Goal: Task Accomplishment & Management: Use online tool/utility

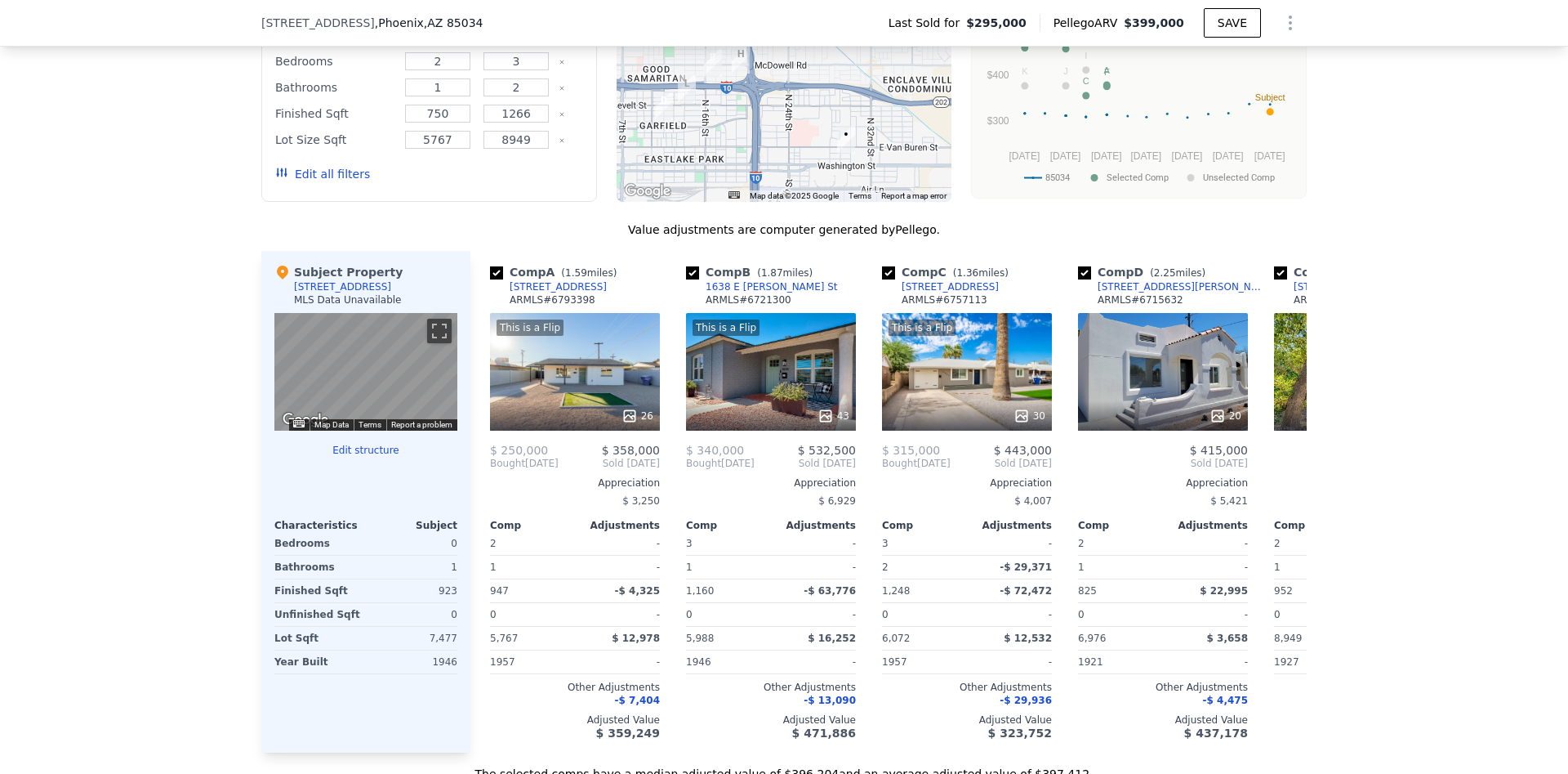
scroll to position [1538, 0]
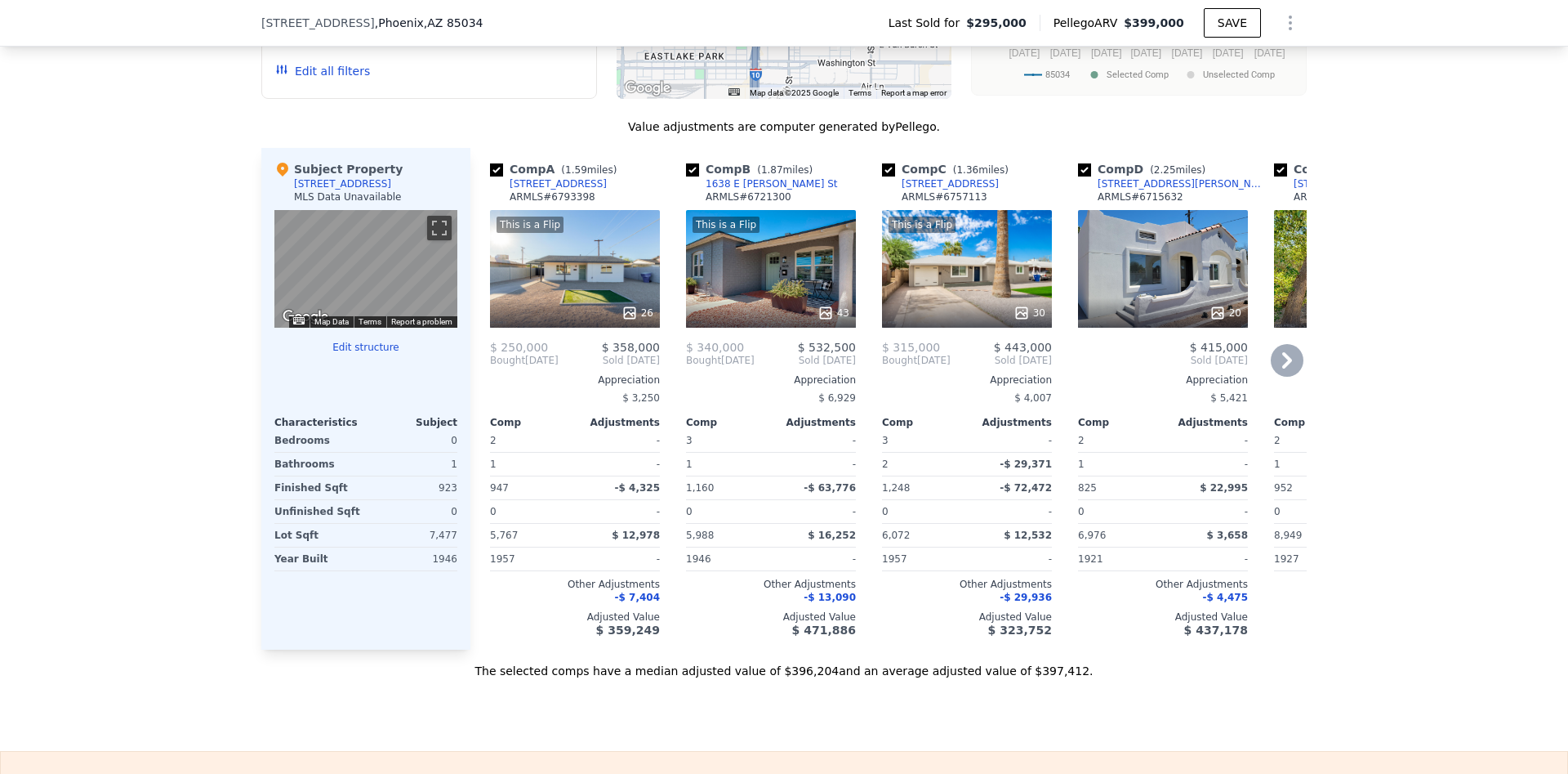
click at [807, 277] on div "This is a Flip 43" at bounding box center [770, 269] width 169 height 117
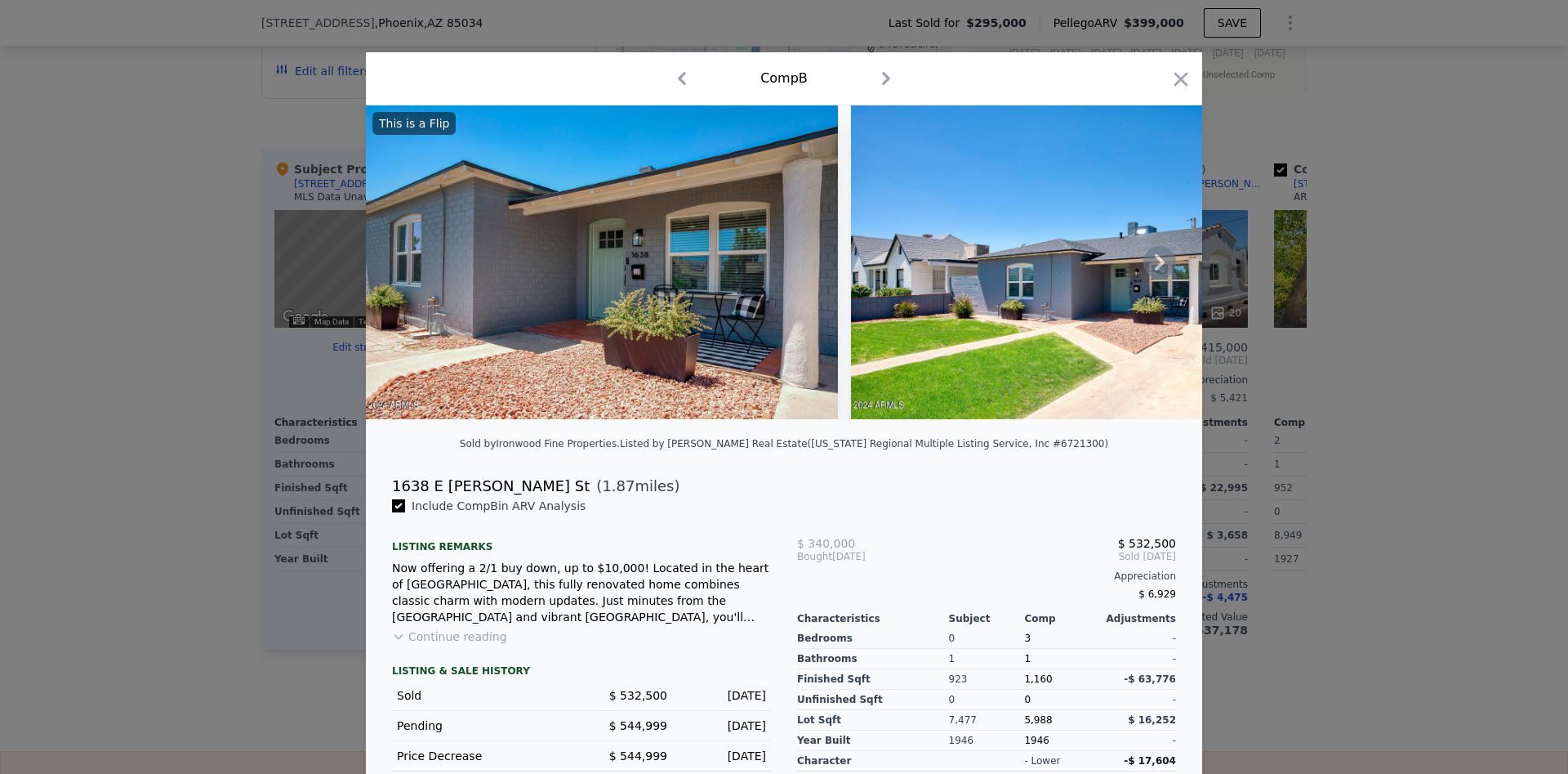
click at [1162, 264] on icon at bounding box center [1159, 262] width 10 height 17
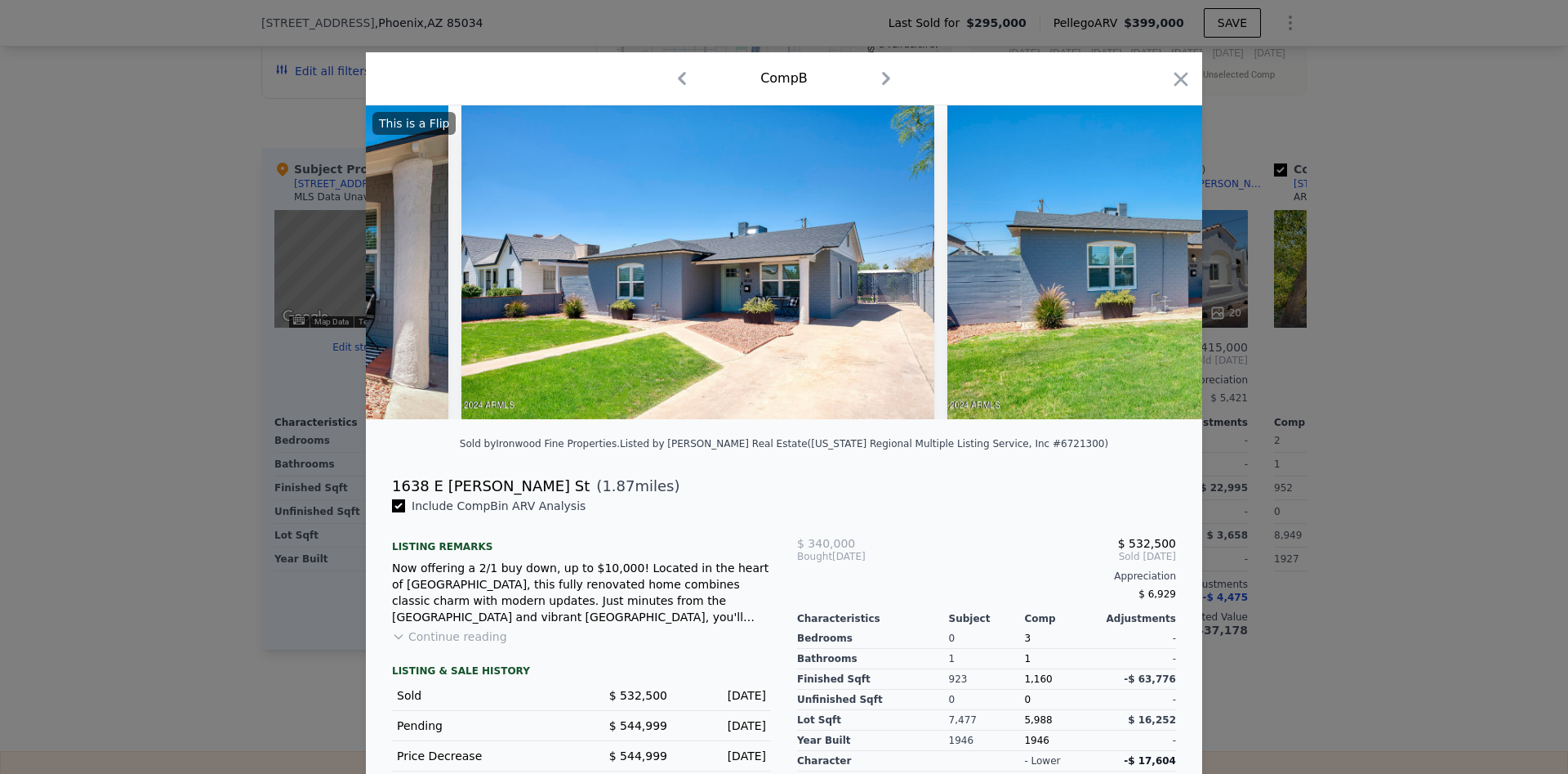
scroll to position [0, 392]
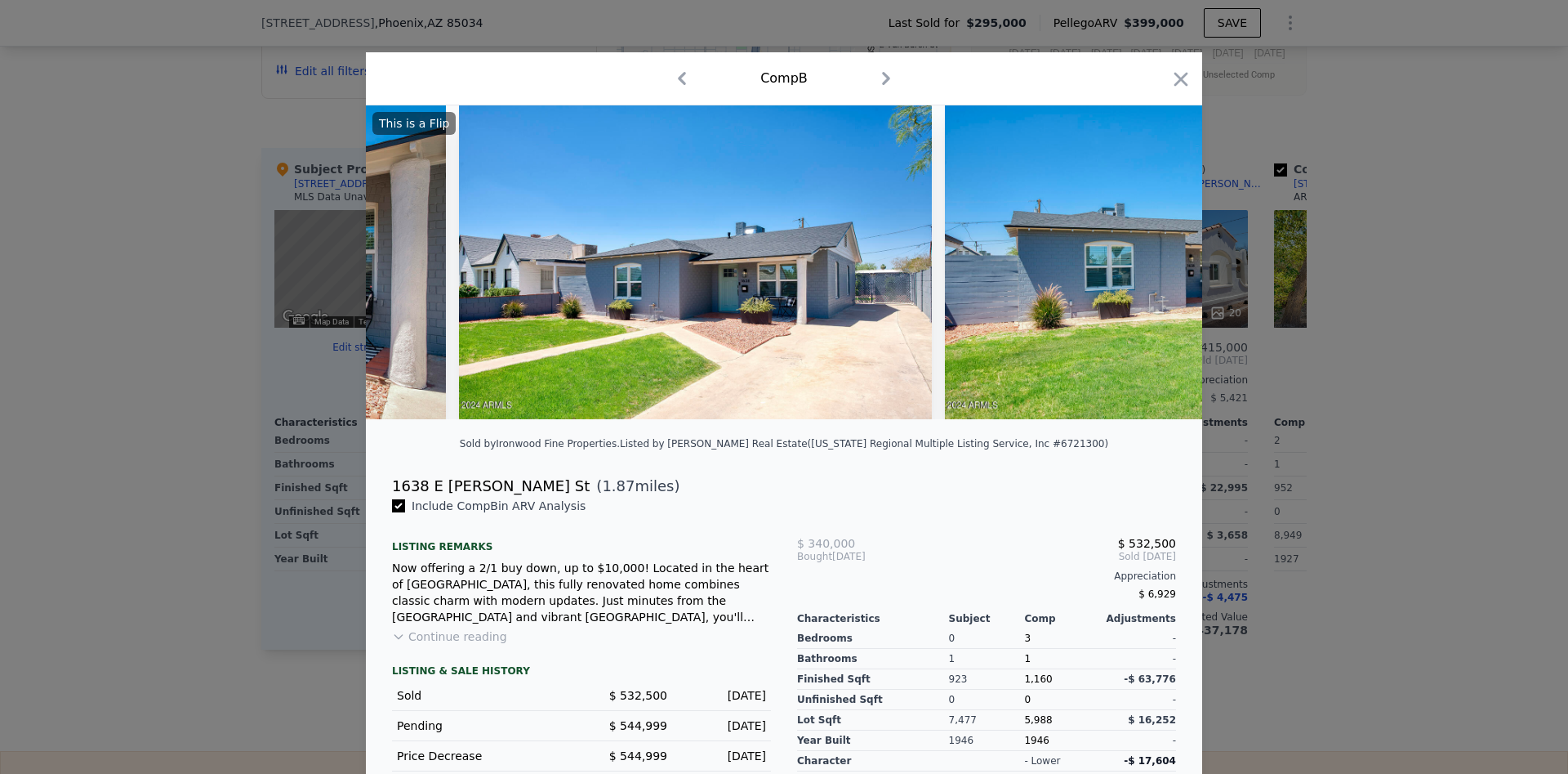
click at [1162, 264] on img at bounding box center [1180, 262] width 472 height 314
click at [1154, 255] on icon at bounding box center [1160, 263] width 33 height 33
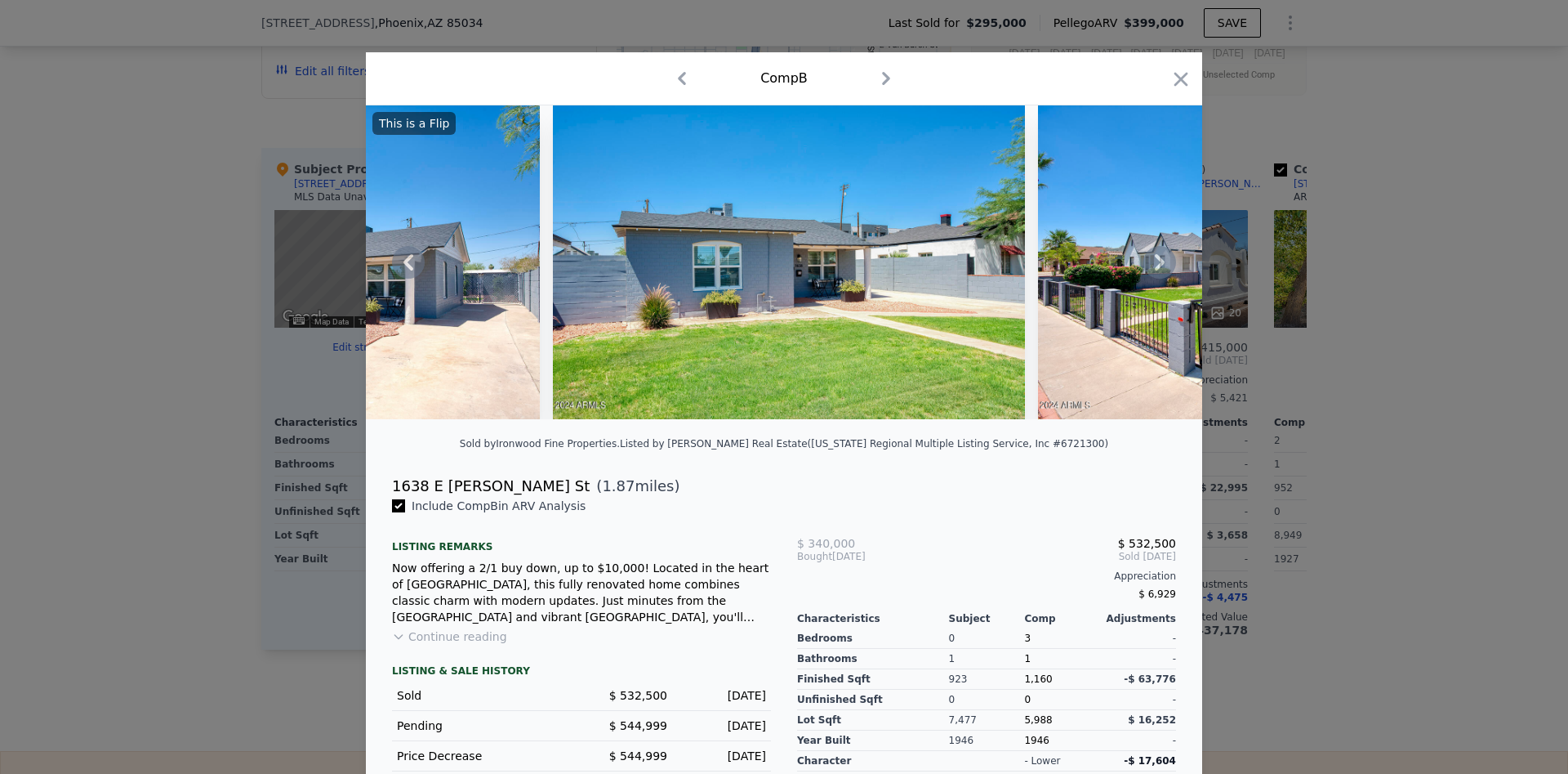
click at [1154, 255] on icon at bounding box center [1160, 263] width 33 height 33
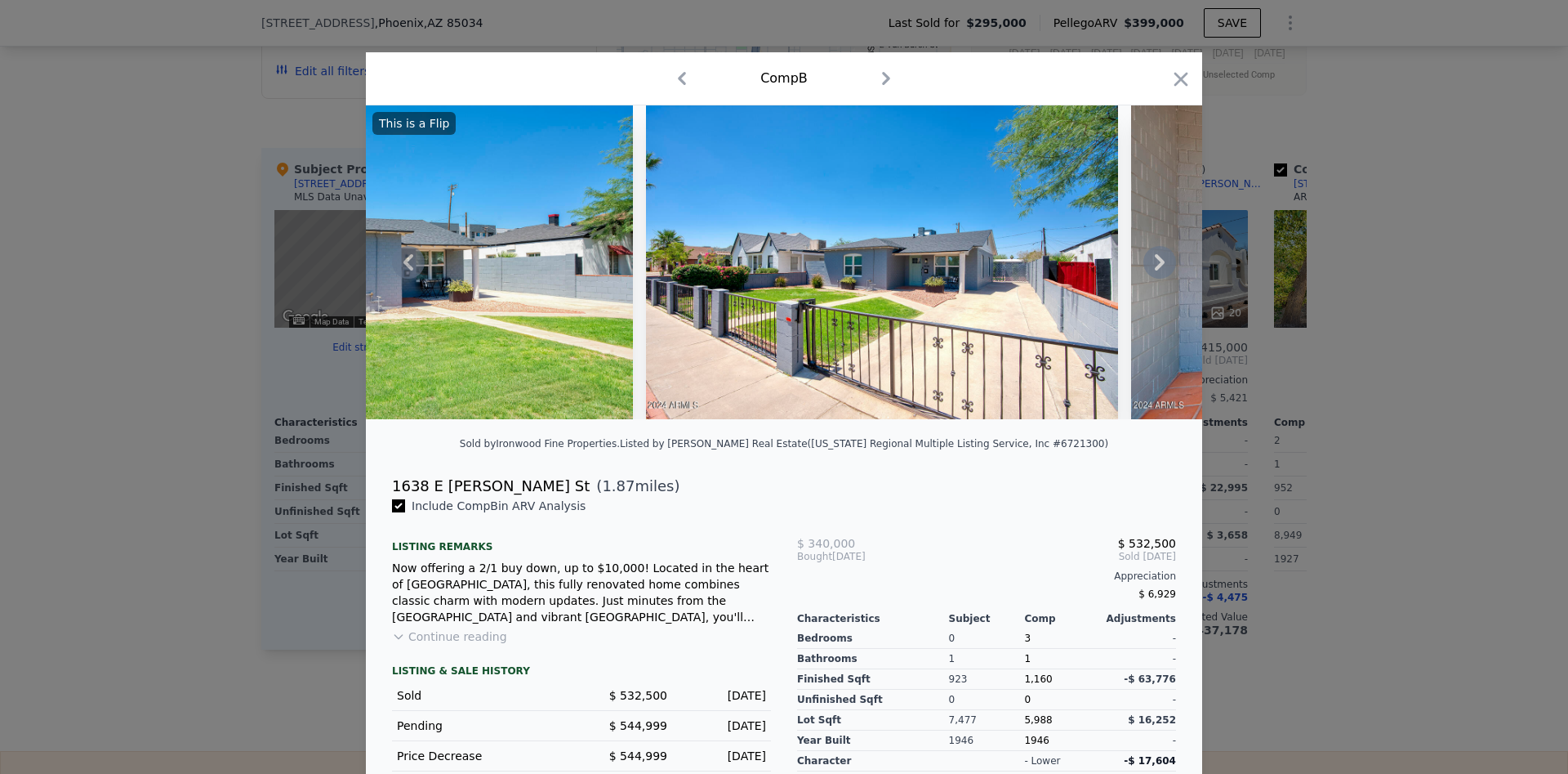
click at [1154, 255] on icon at bounding box center [1160, 263] width 33 height 33
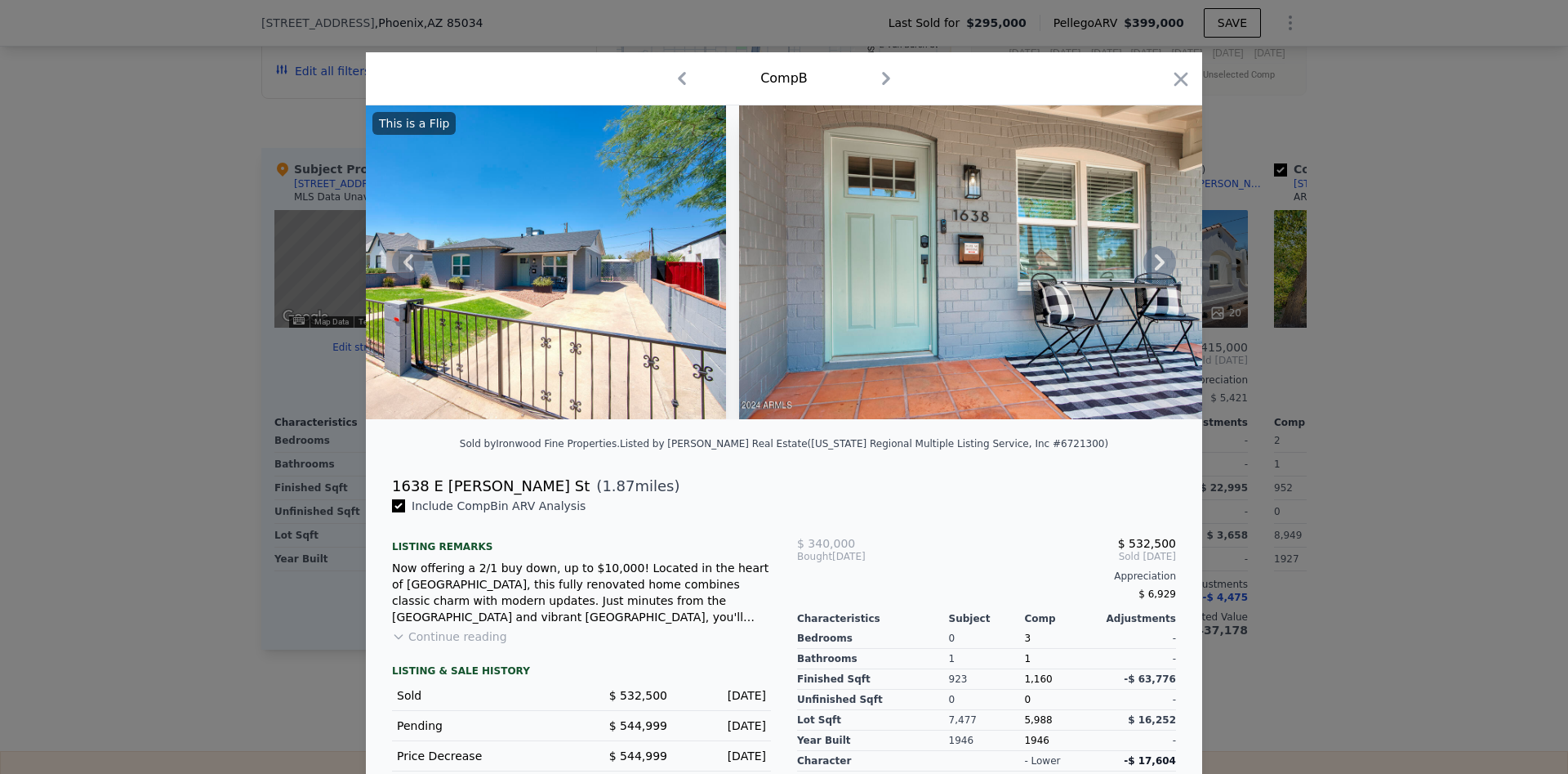
click at [1154, 255] on icon at bounding box center [1160, 263] width 33 height 33
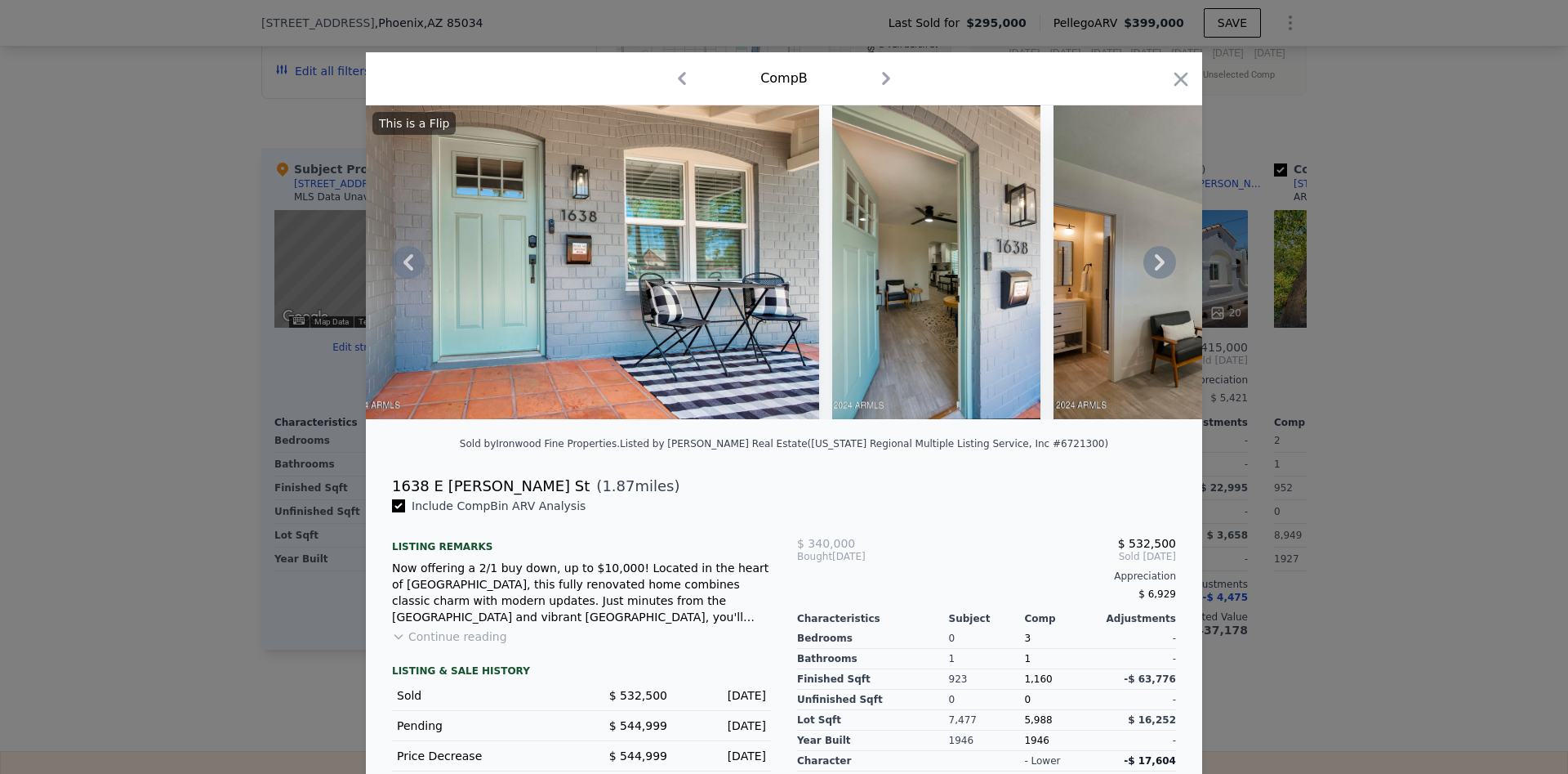
click at [1154, 255] on icon at bounding box center [1160, 263] width 33 height 33
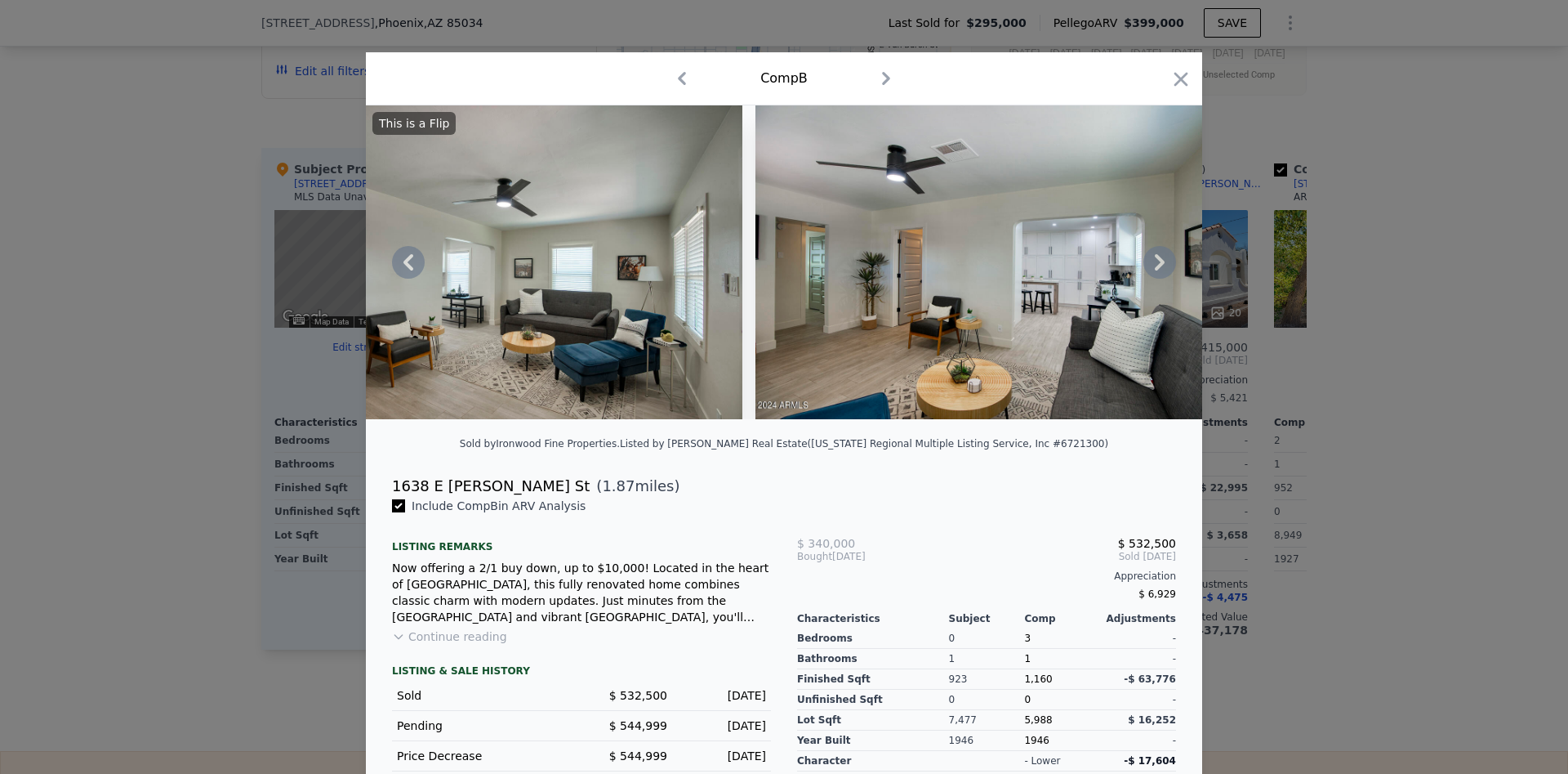
click at [1154, 255] on icon at bounding box center [1160, 263] width 33 height 33
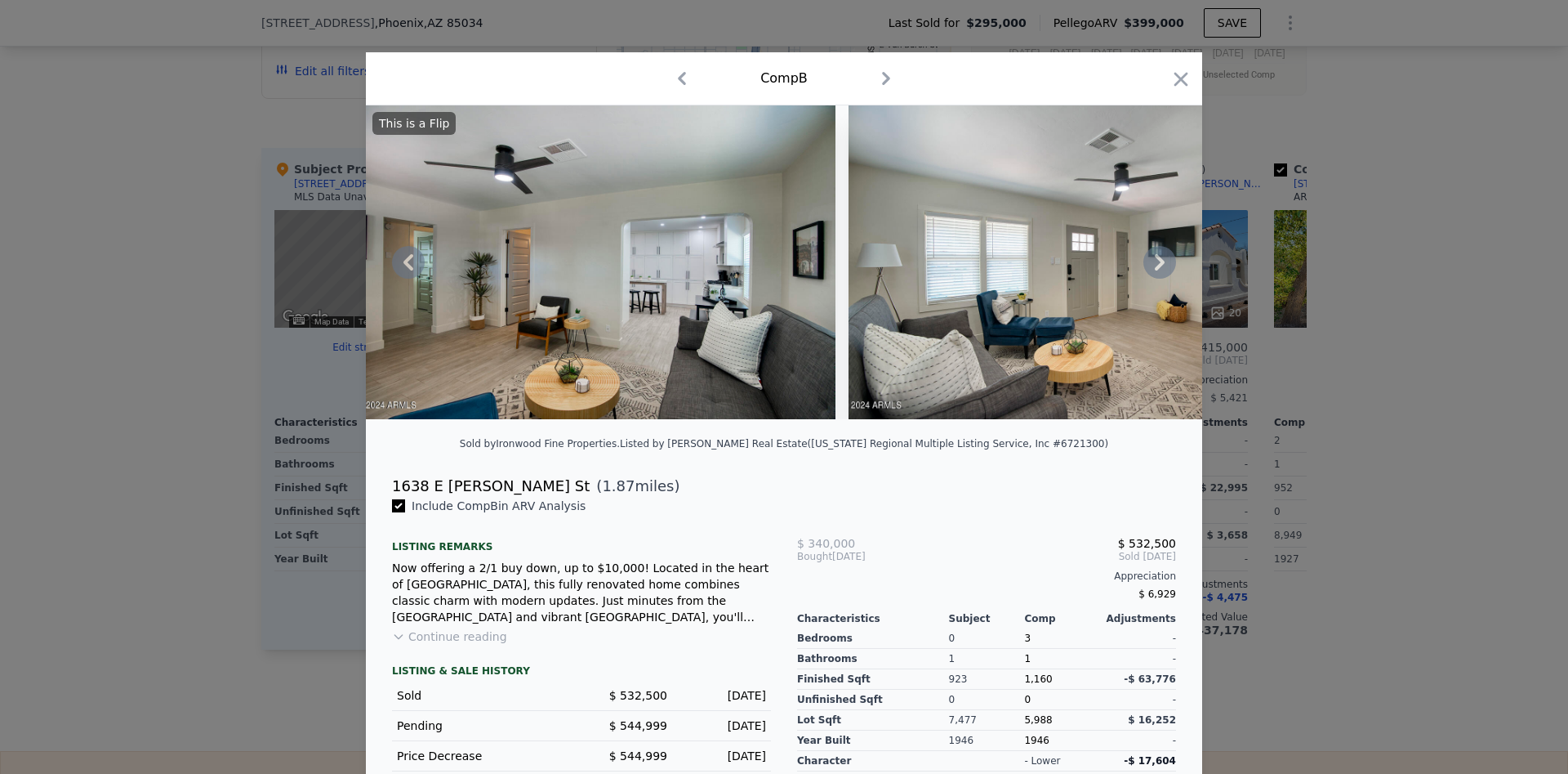
click at [1154, 255] on icon at bounding box center [1160, 263] width 33 height 33
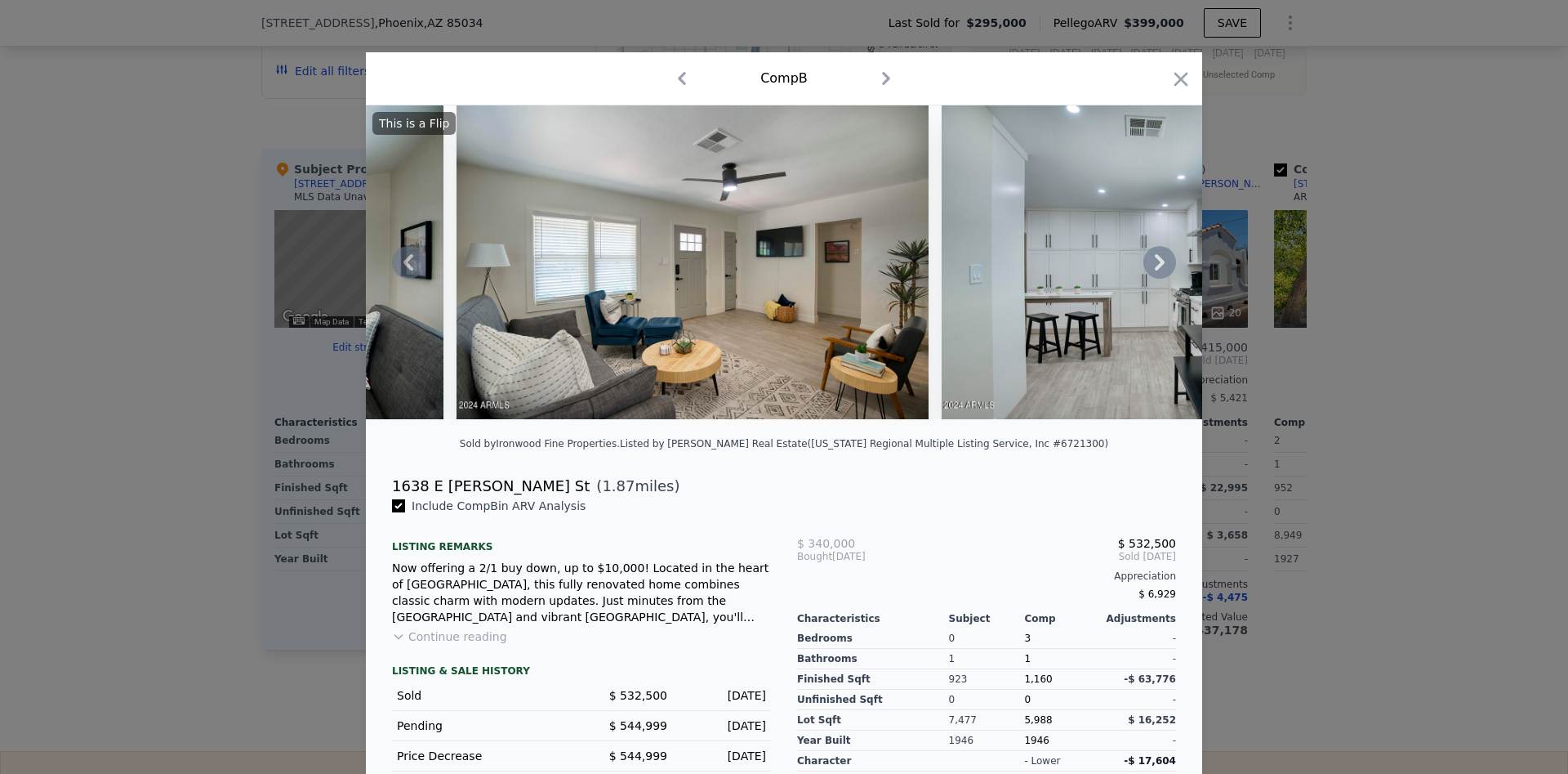
click at [1154, 255] on icon at bounding box center [1160, 263] width 33 height 33
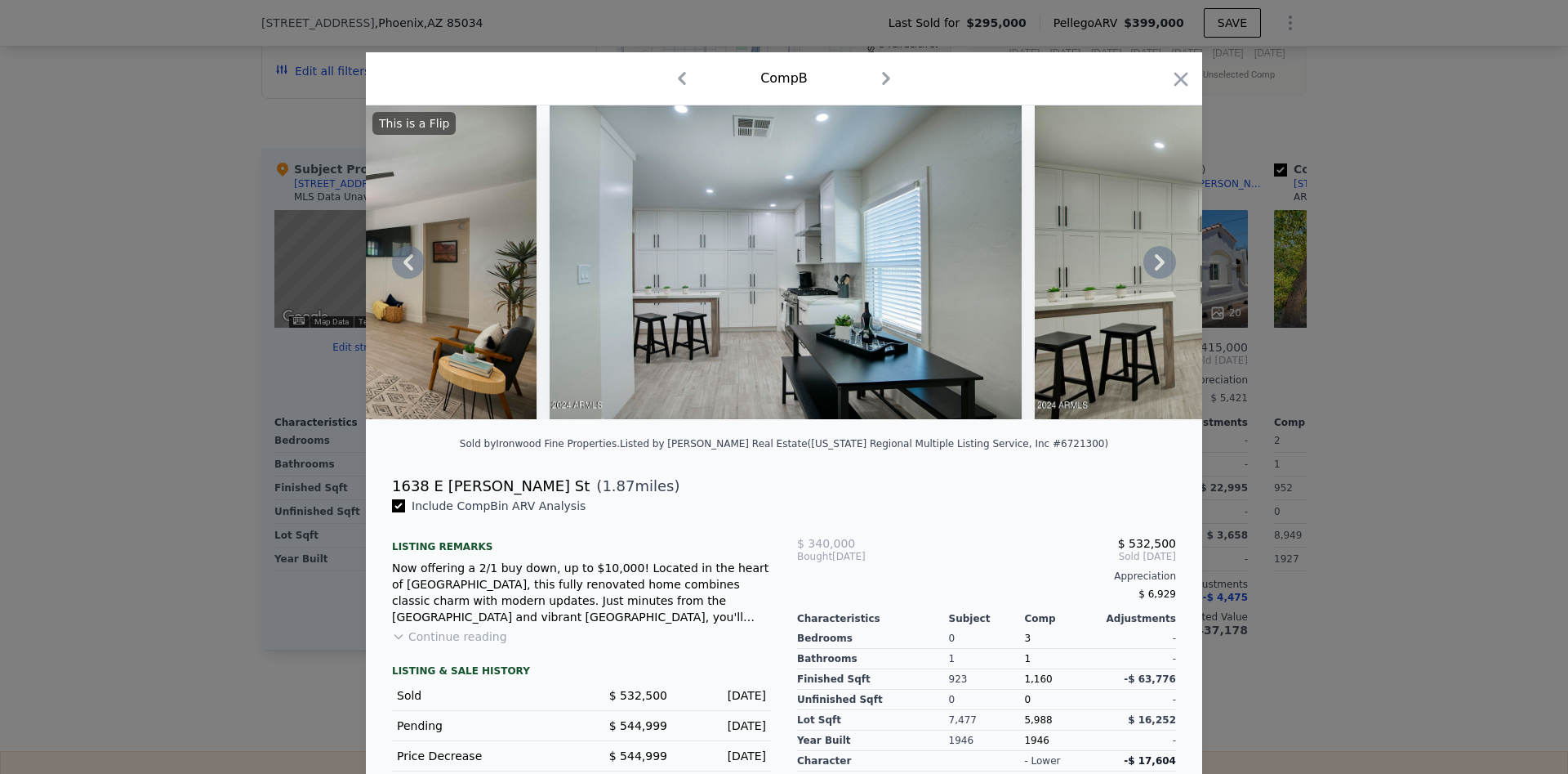
click at [1154, 255] on icon at bounding box center [1160, 263] width 33 height 33
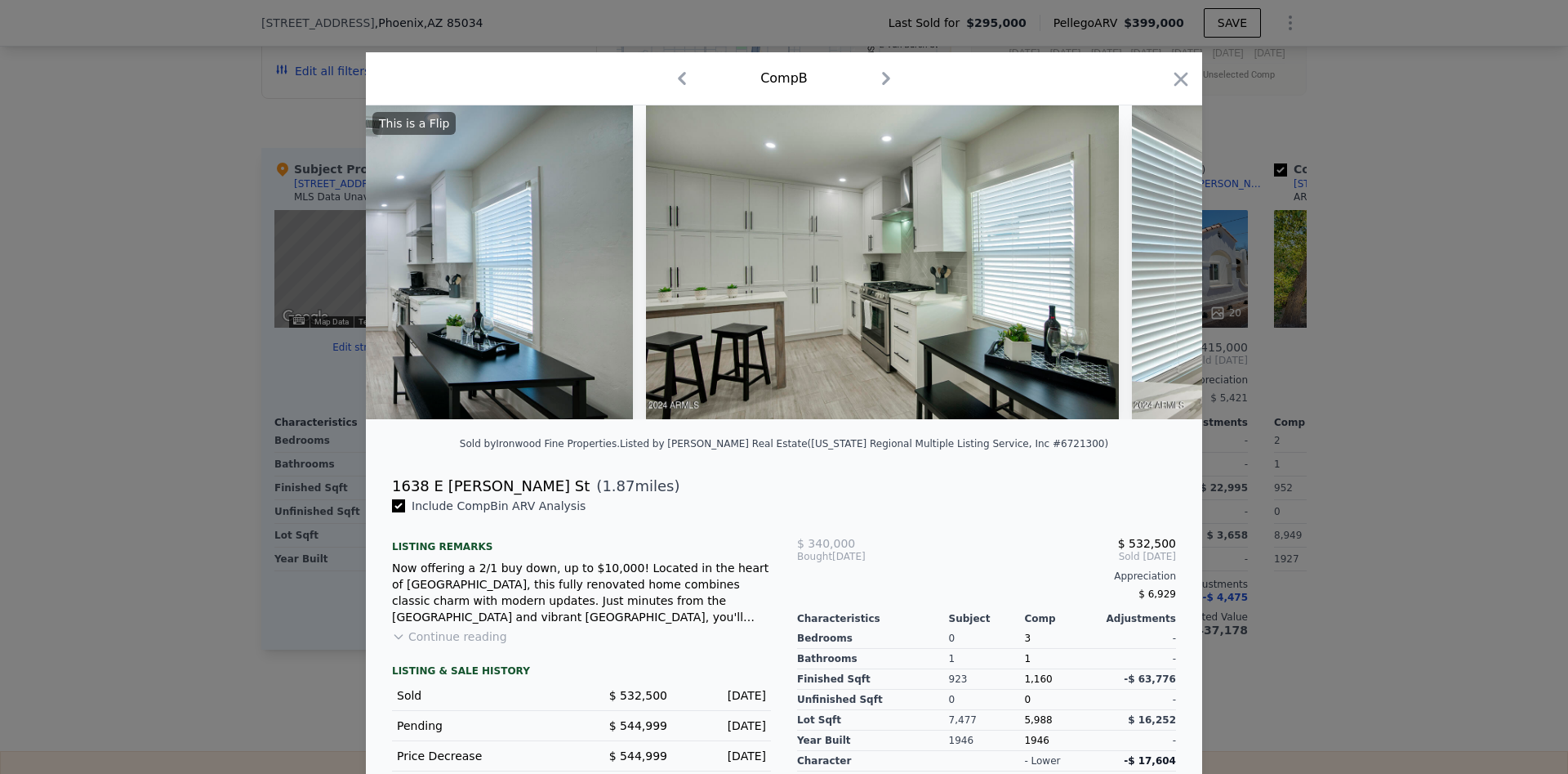
scroll to position [0, 4313]
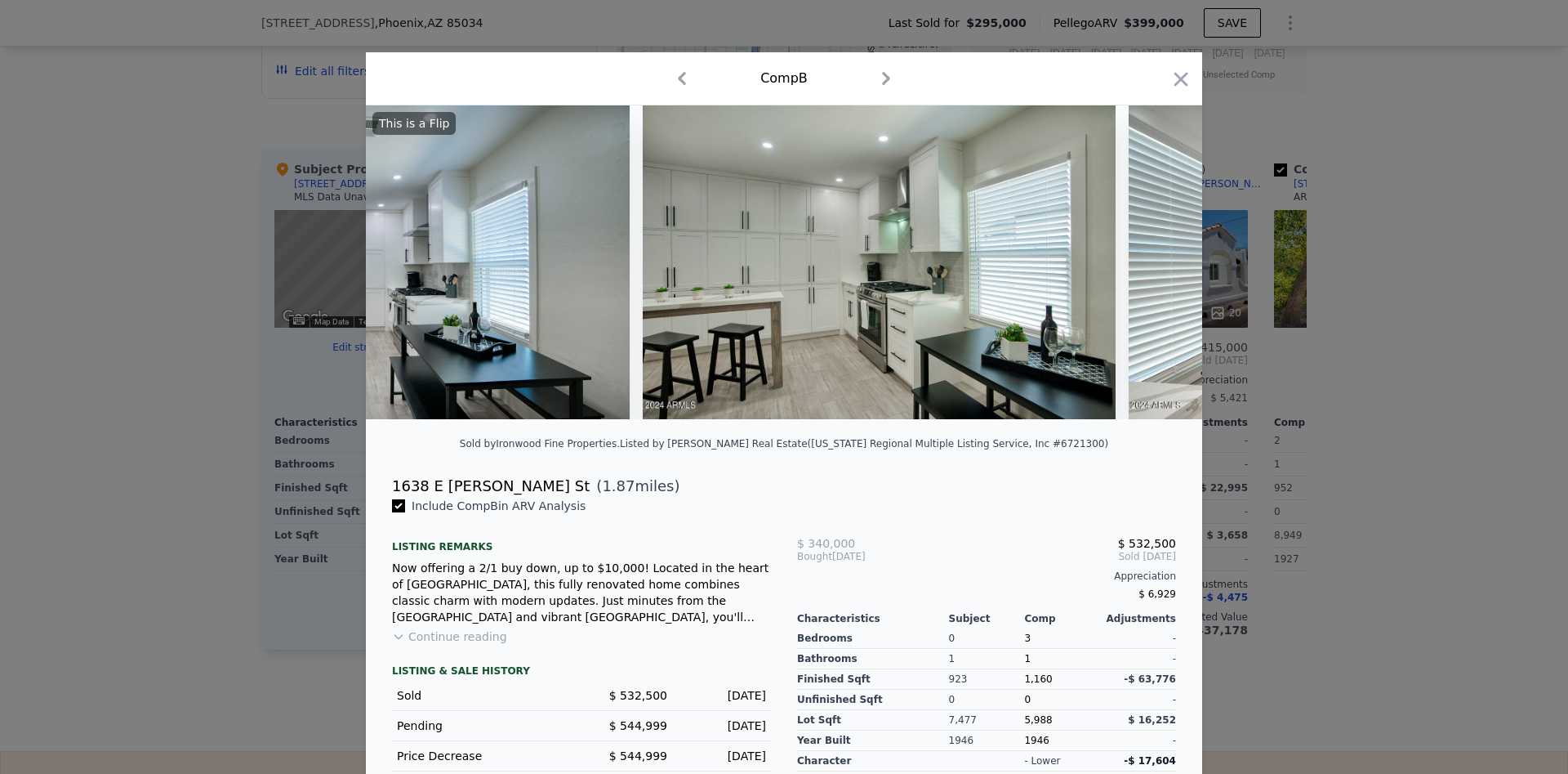
click at [1154, 255] on div "This is a Flip" at bounding box center [784, 262] width 836 height 314
click at [1154, 255] on icon at bounding box center [1160, 263] width 33 height 33
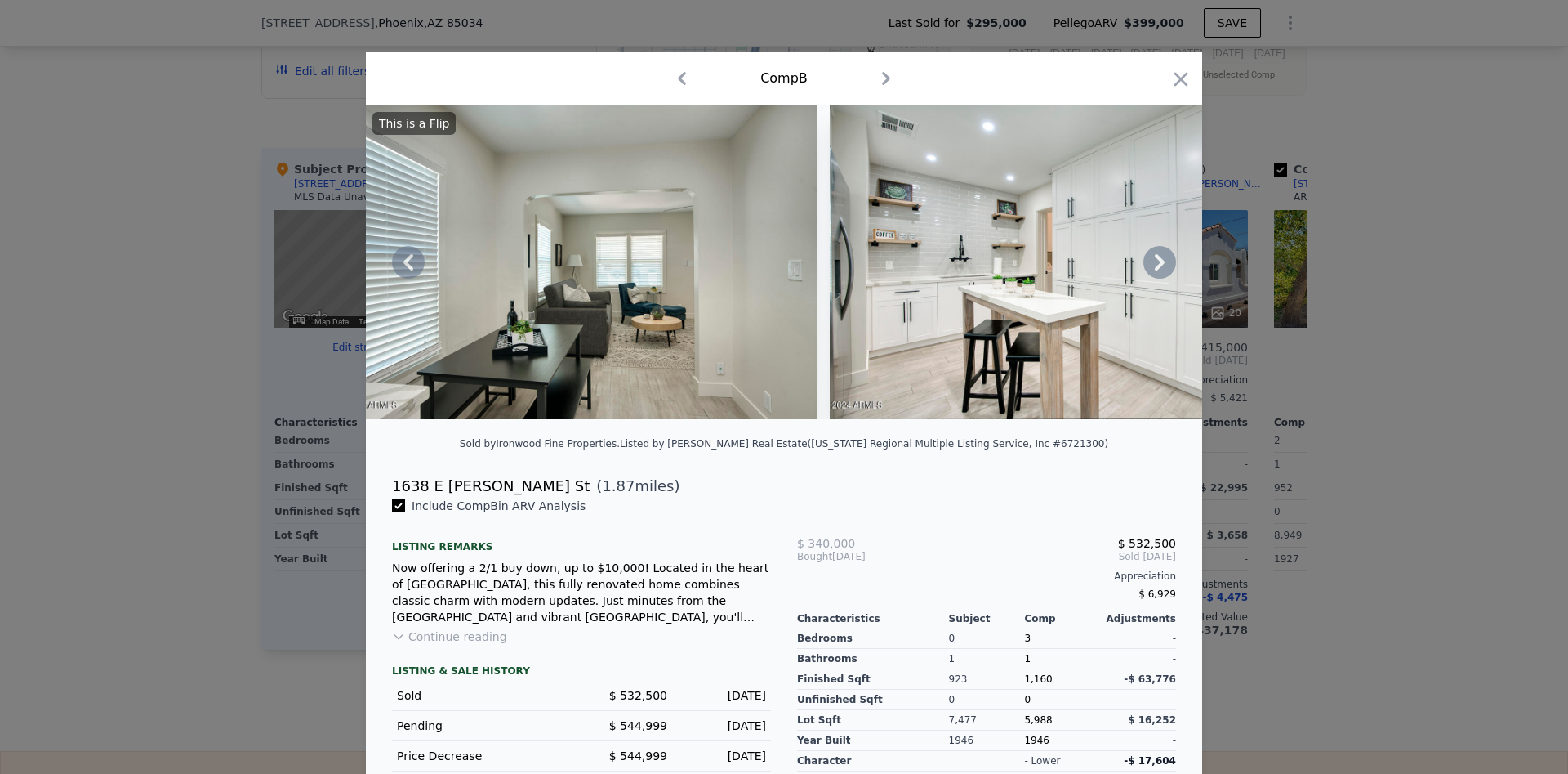
click at [1154, 255] on icon at bounding box center [1160, 263] width 33 height 33
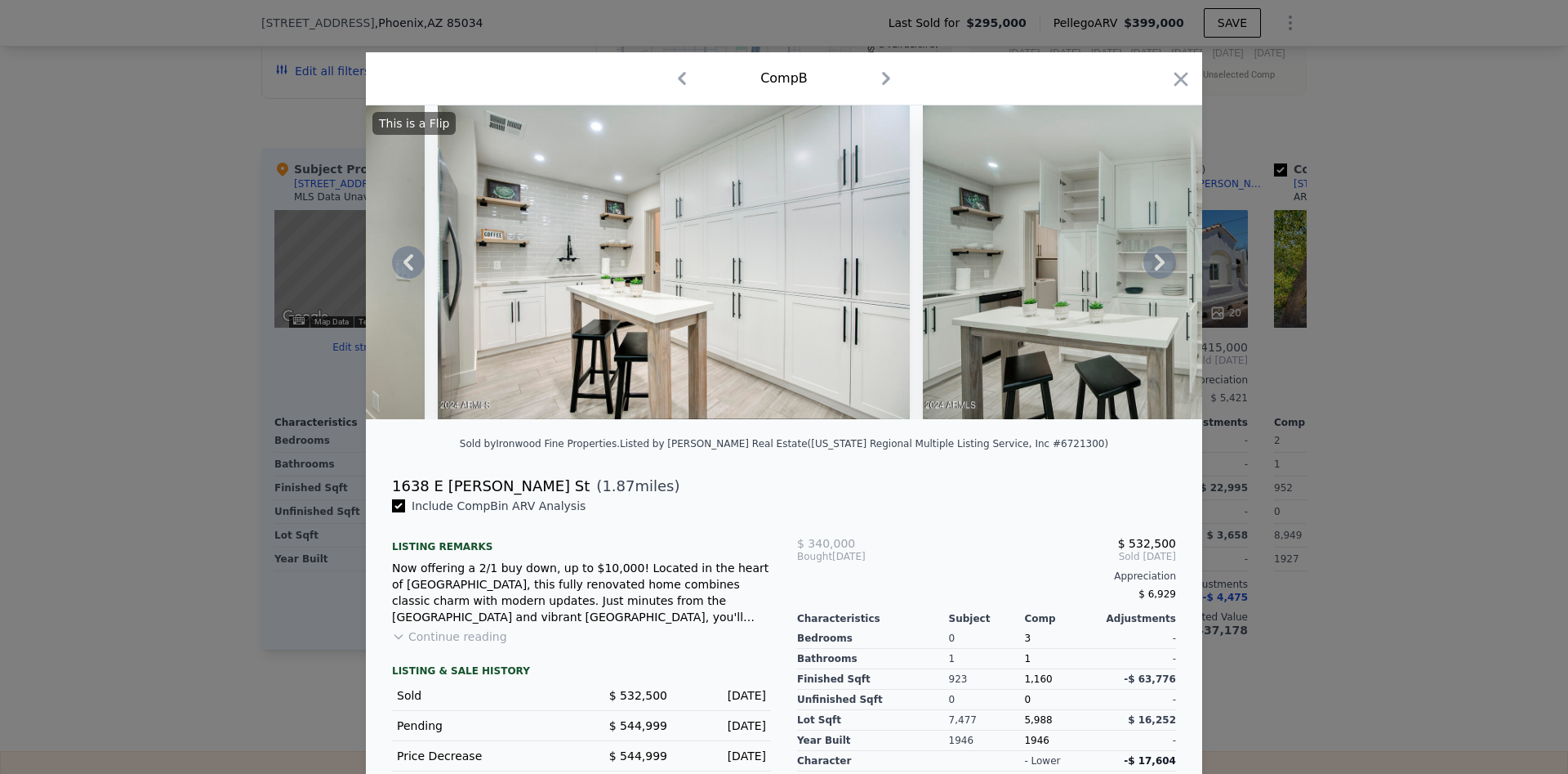
click at [1154, 255] on icon at bounding box center [1160, 263] width 33 height 33
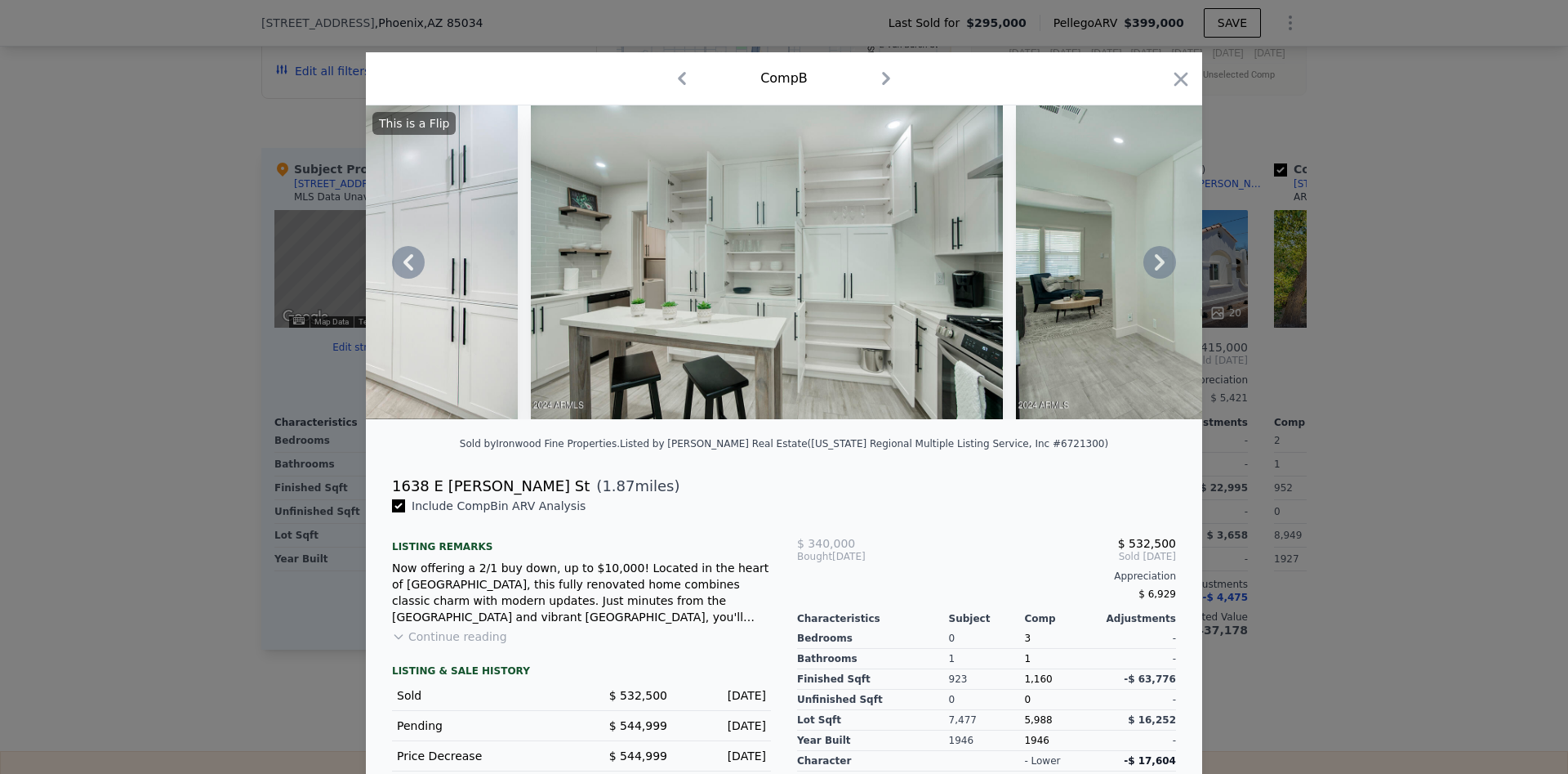
click at [1154, 255] on icon at bounding box center [1160, 263] width 33 height 33
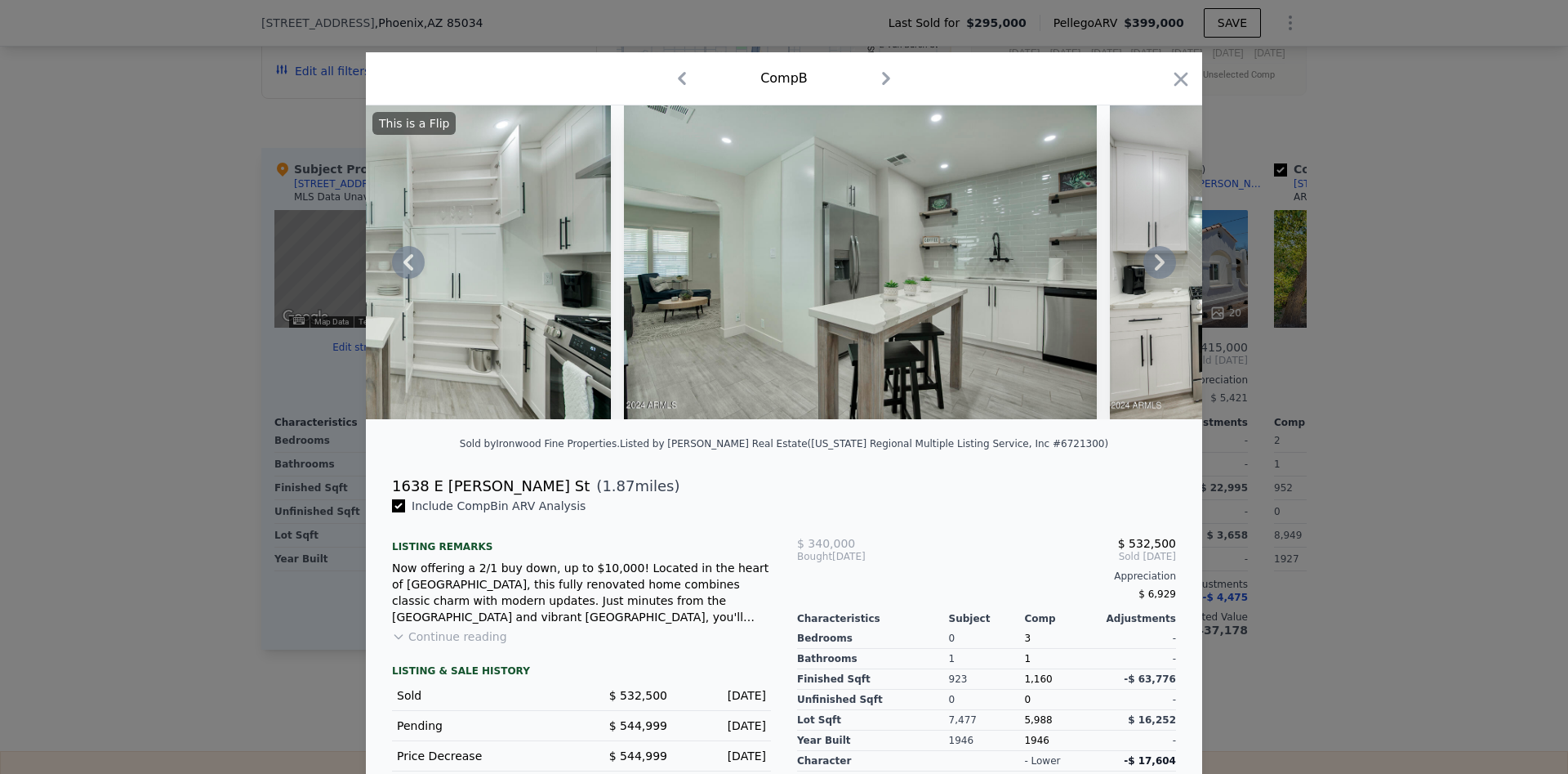
click at [1154, 255] on icon at bounding box center [1160, 263] width 33 height 33
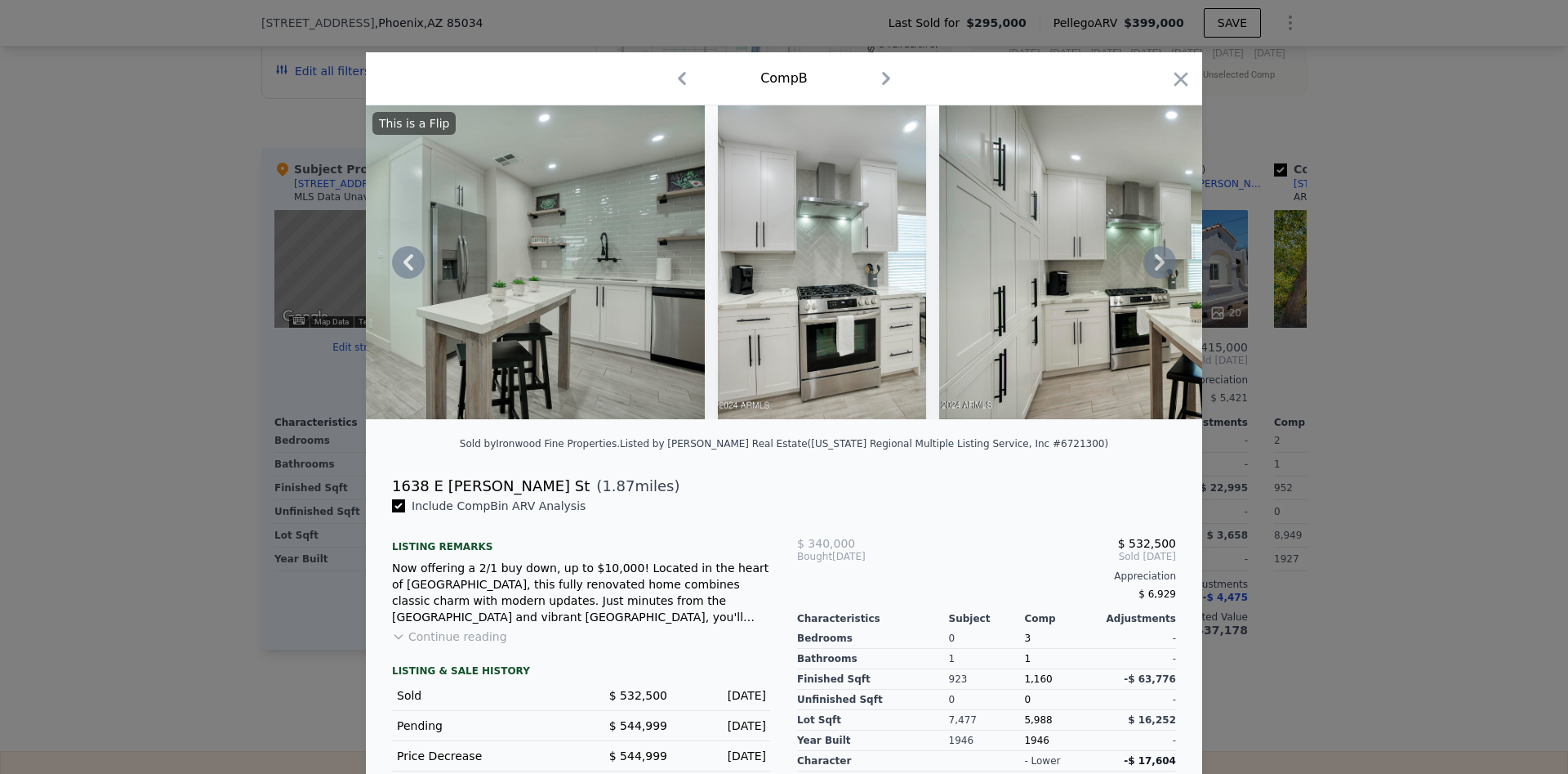
click at [1154, 255] on icon at bounding box center [1160, 263] width 33 height 33
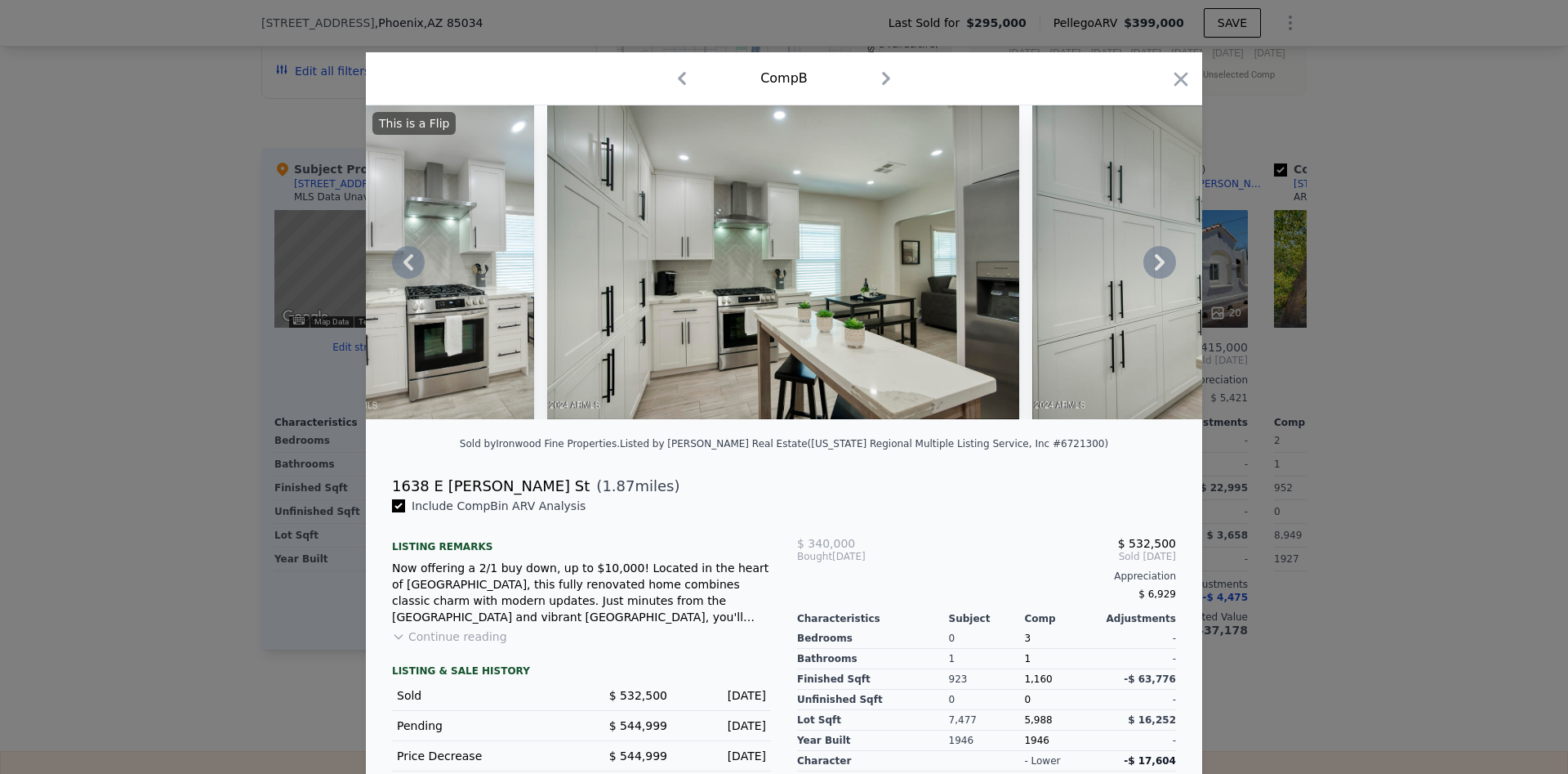
click at [1154, 255] on icon at bounding box center [1160, 263] width 33 height 33
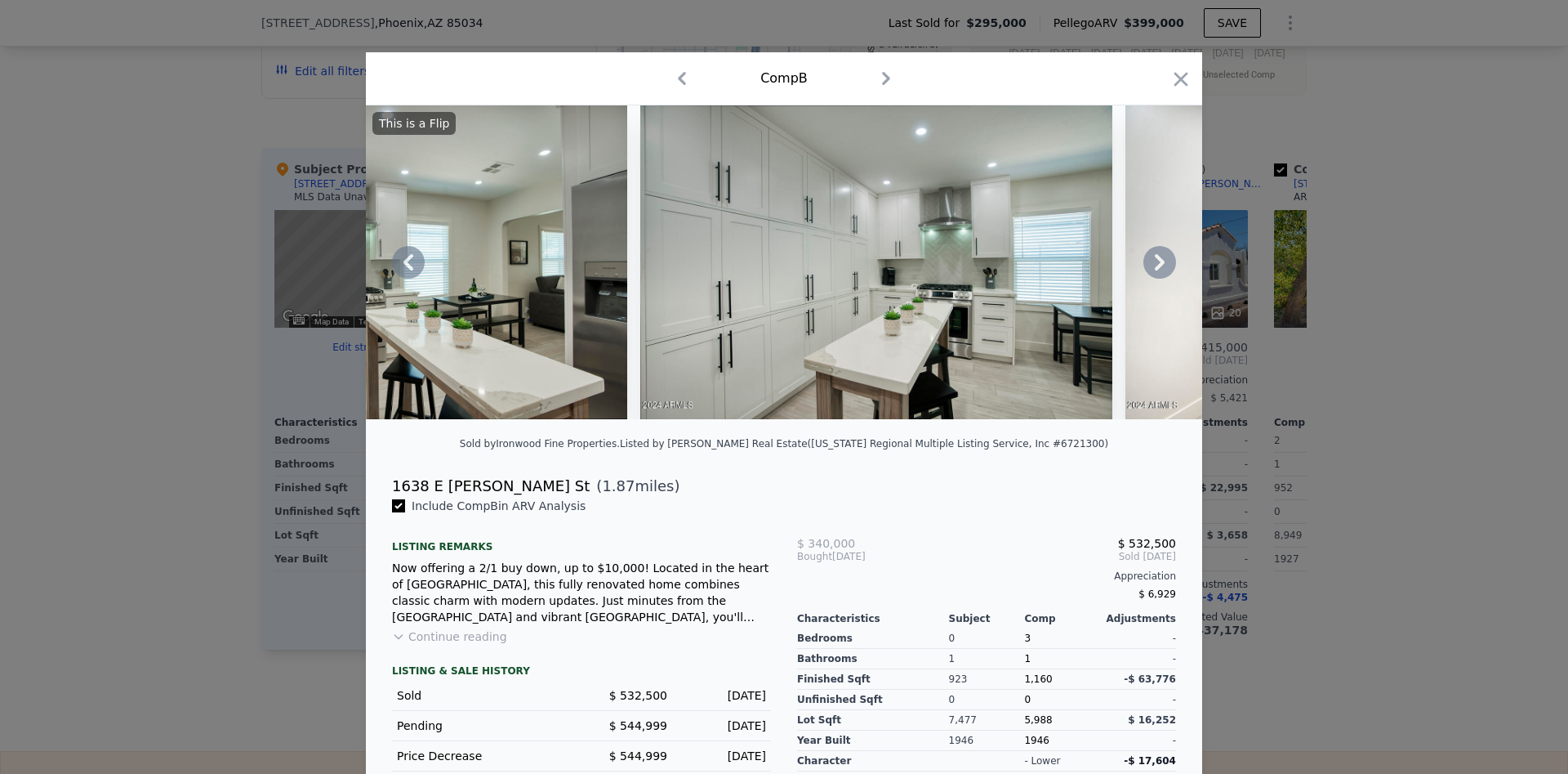
click at [1154, 255] on icon at bounding box center [1160, 263] width 33 height 33
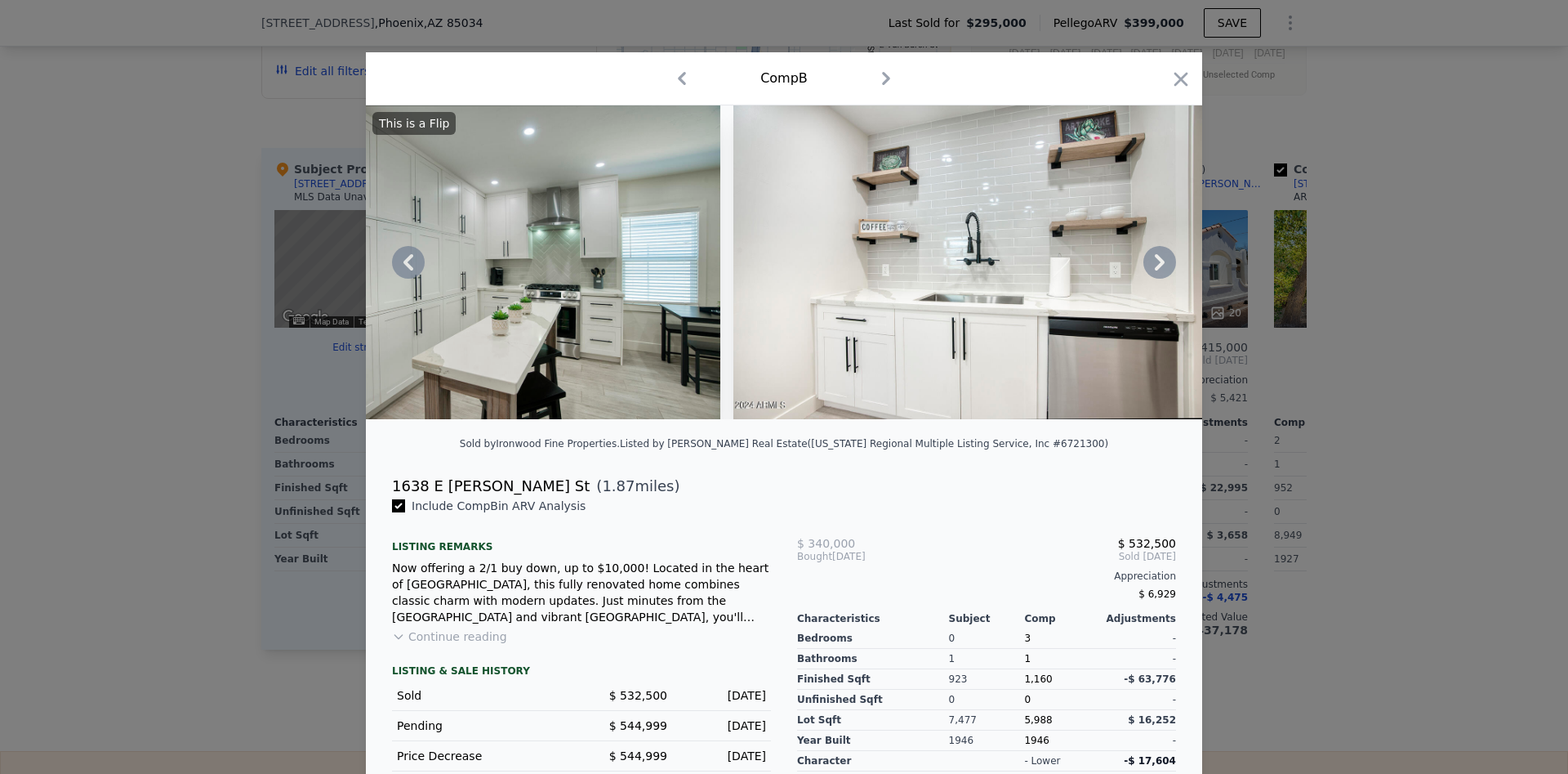
click at [1154, 255] on icon at bounding box center [1160, 263] width 33 height 33
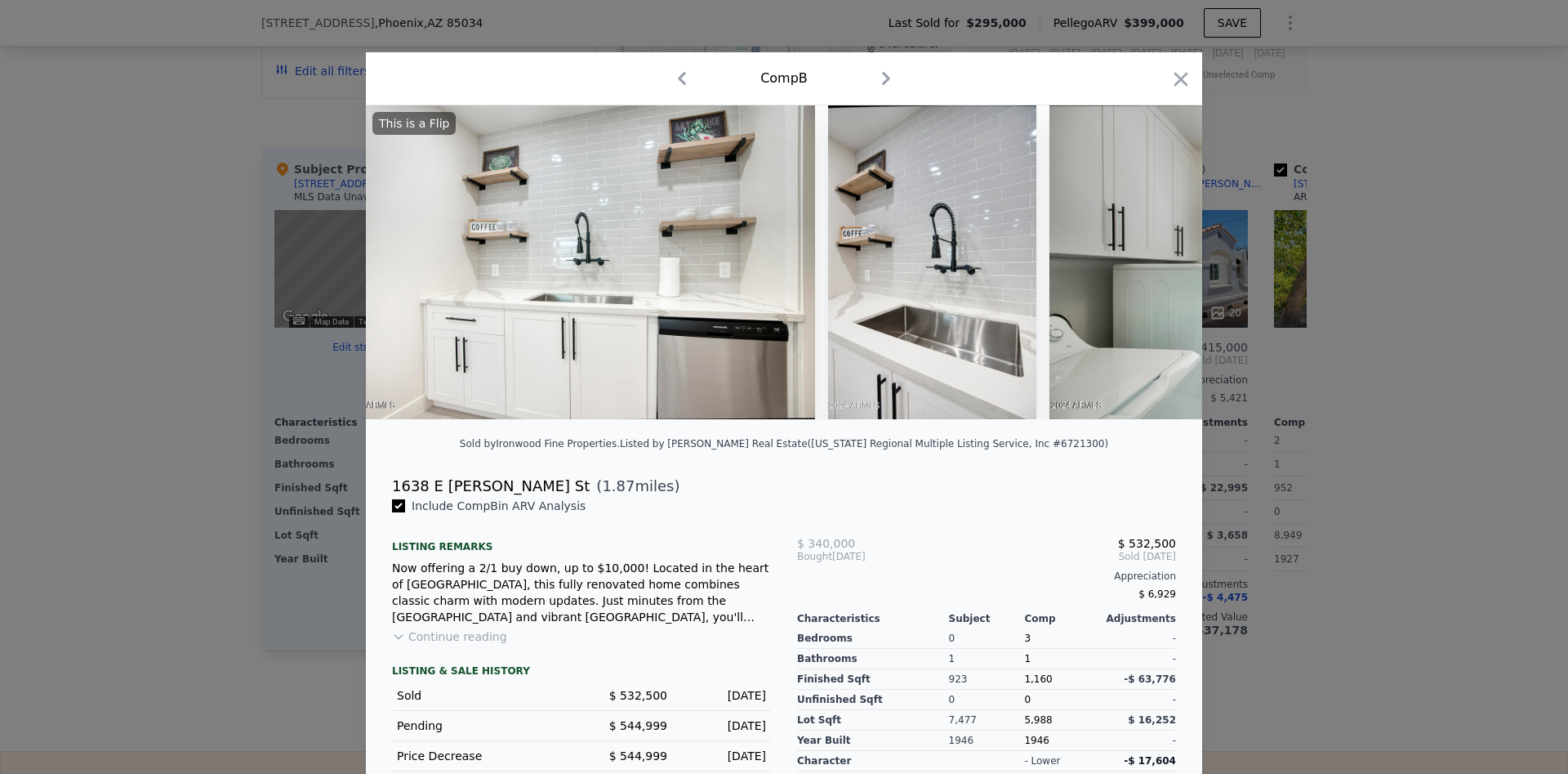
scroll to position [0, 8233]
click at [1154, 255] on icon at bounding box center [1160, 263] width 33 height 33
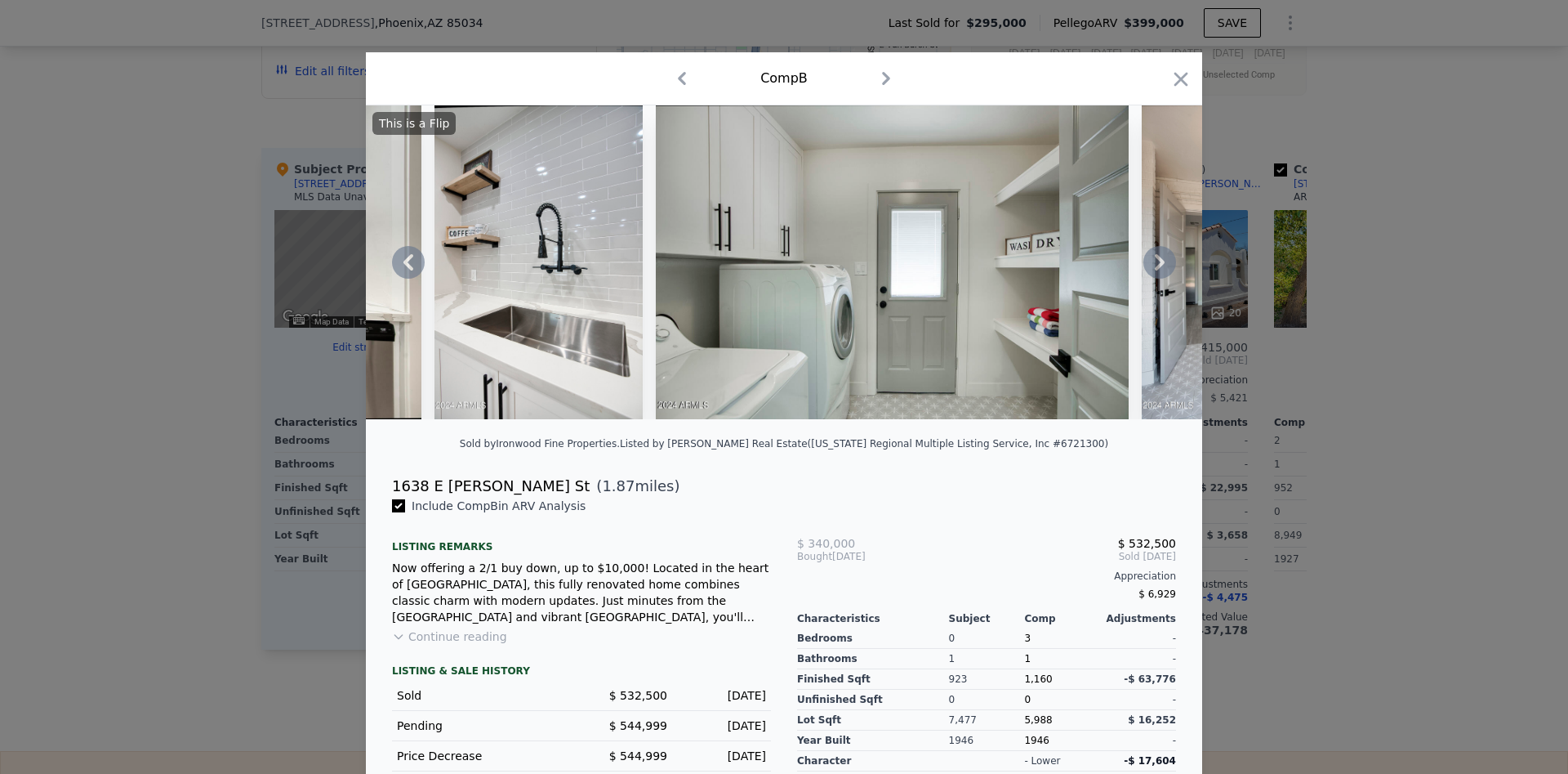
click at [1154, 255] on icon at bounding box center [1160, 263] width 33 height 33
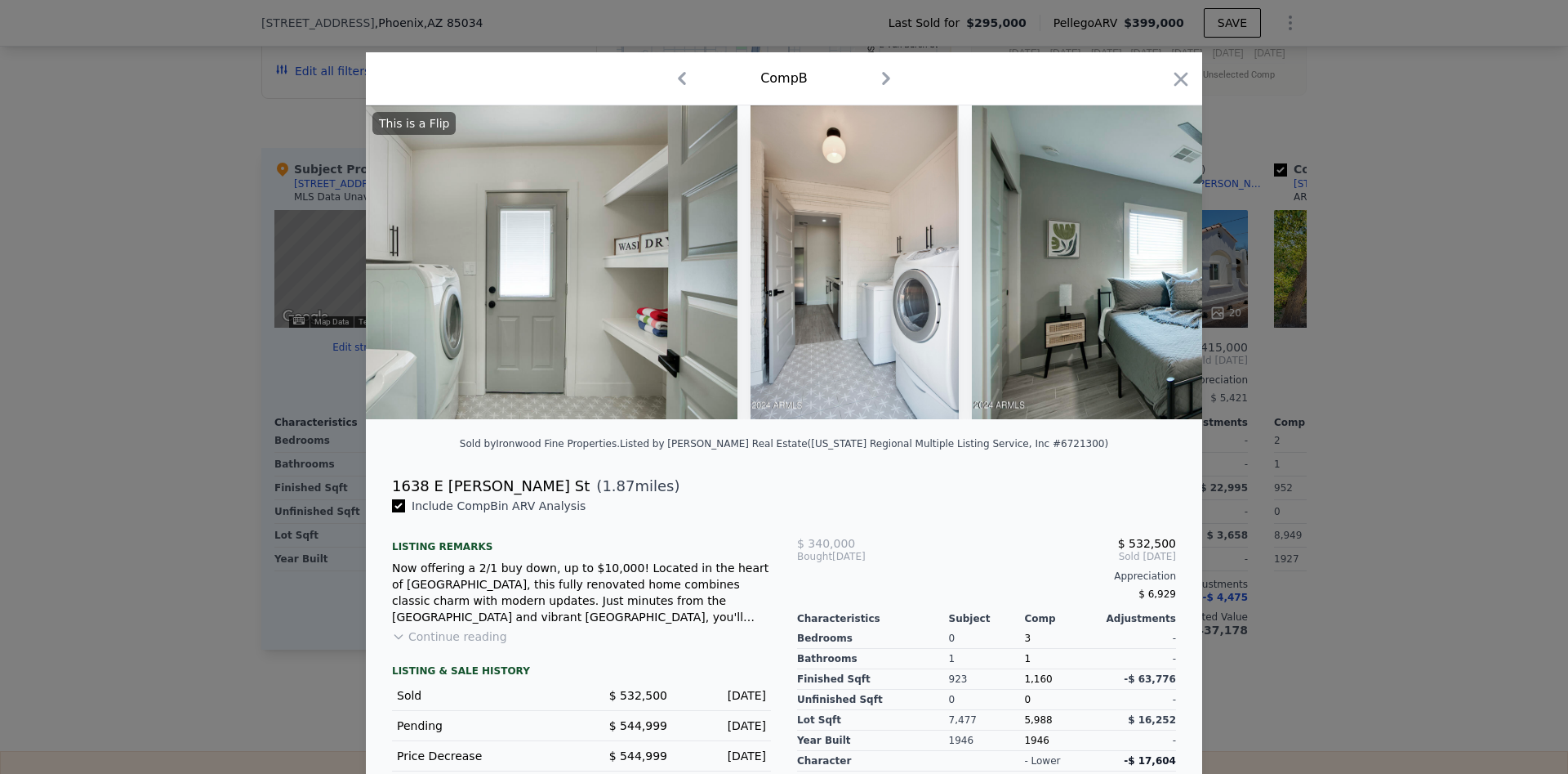
scroll to position [0, 9017]
click at [1154, 255] on icon at bounding box center [1160, 263] width 33 height 33
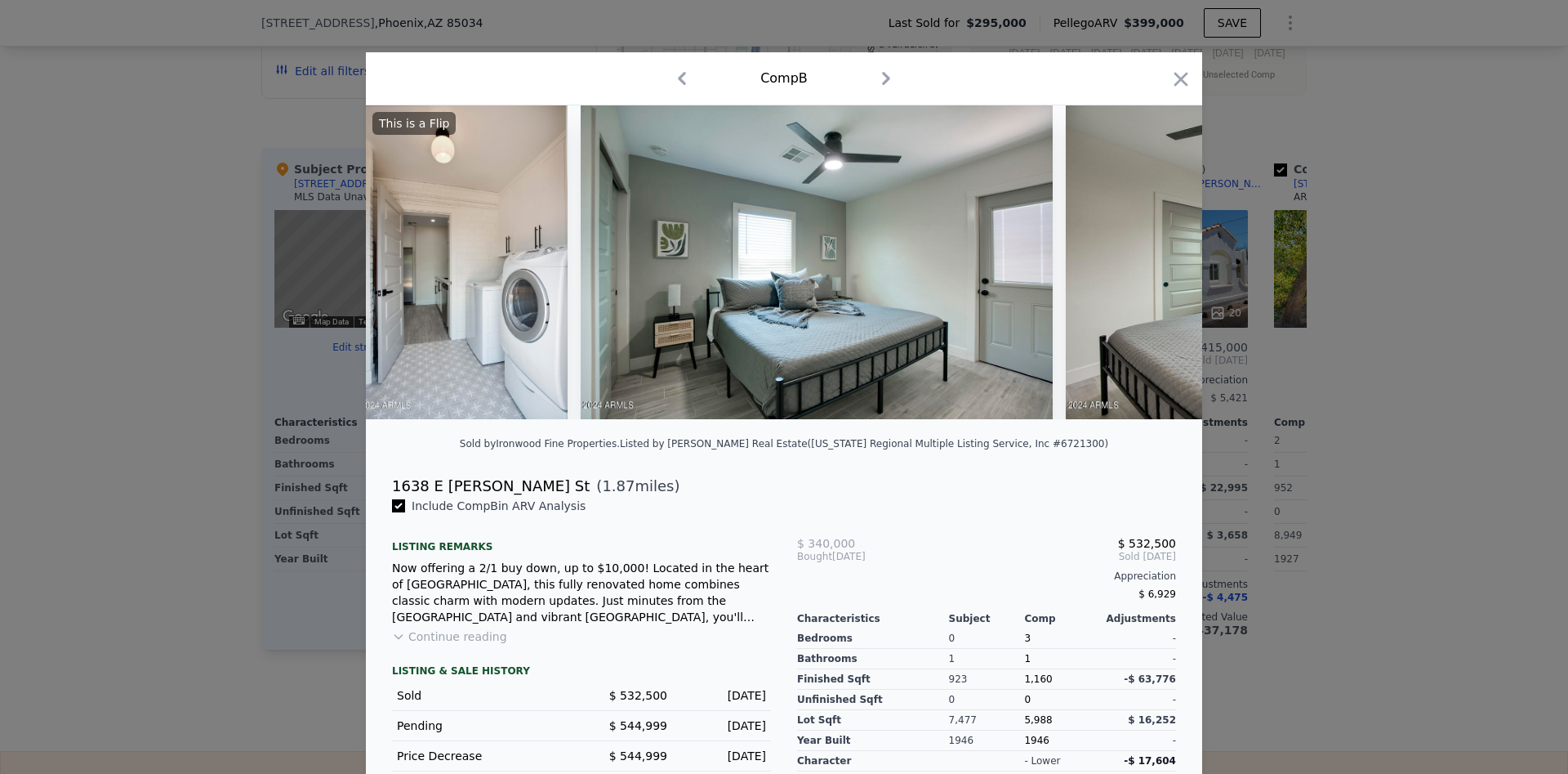
scroll to position [0, 9409]
click at [1154, 255] on icon at bounding box center [1160, 263] width 33 height 33
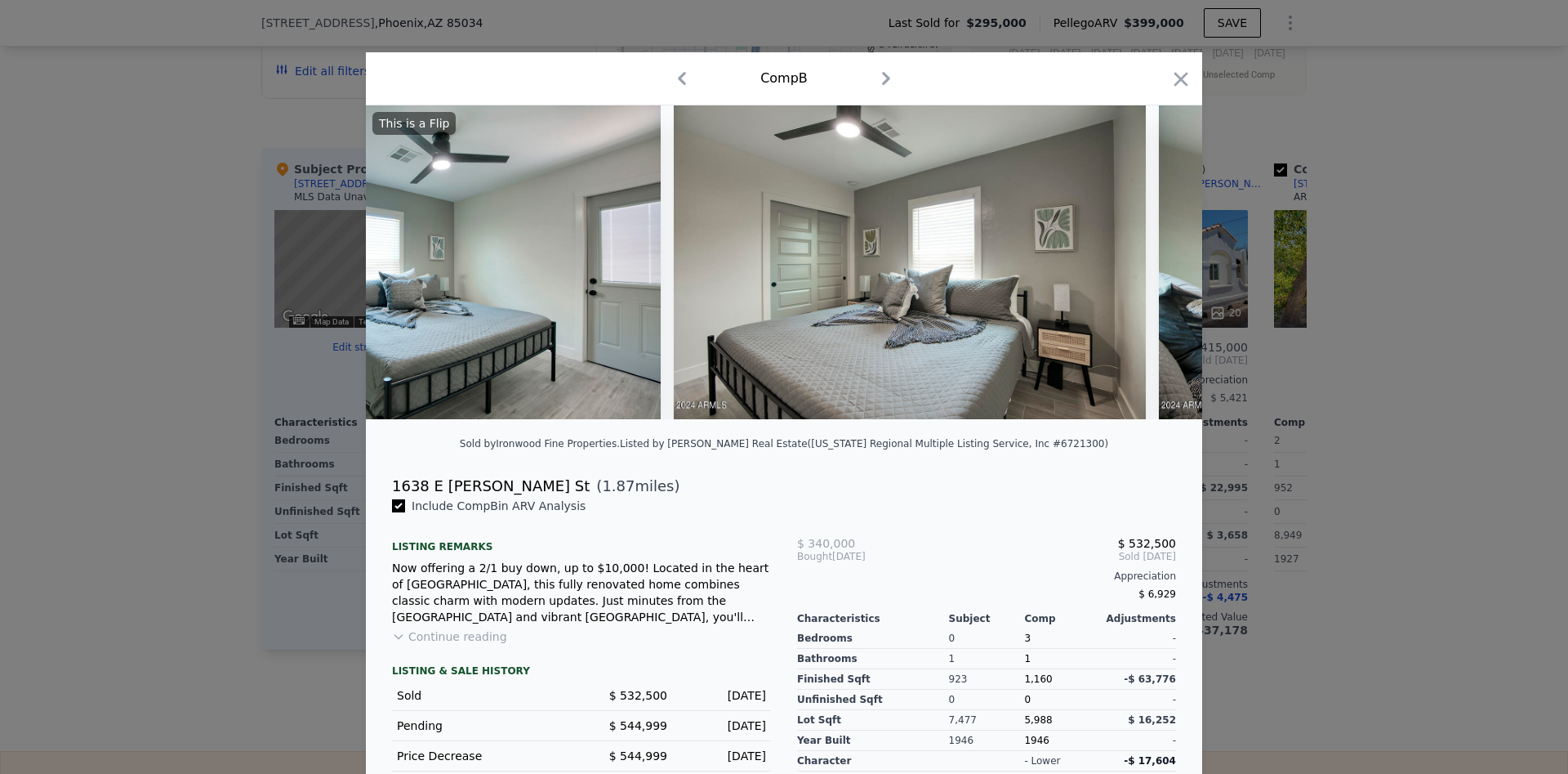
scroll to position [0, 9801]
click at [1154, 255] on icon at bounding box center [1160, 263] width 33 height 33
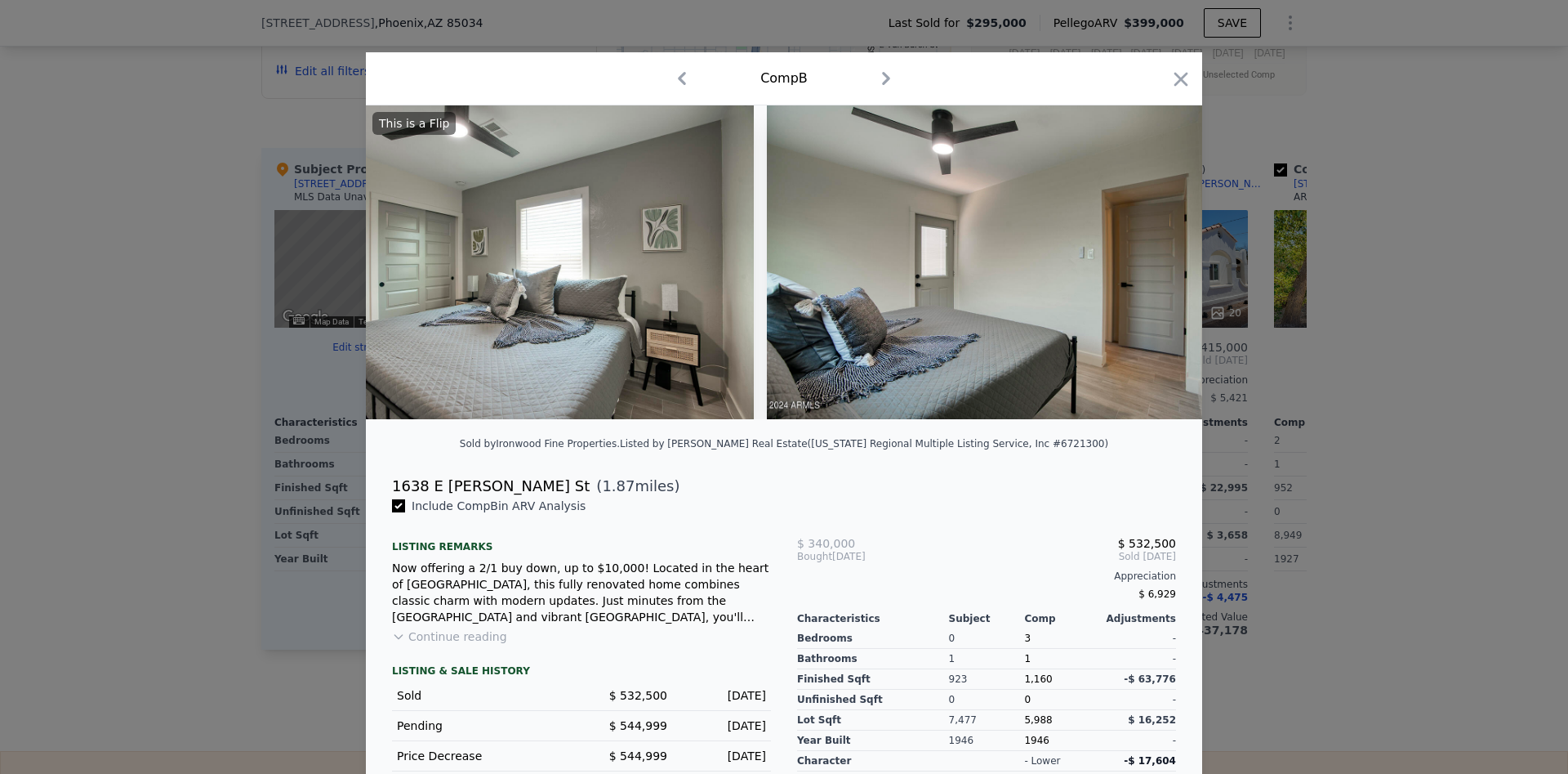
scroll to position [0, 10194]
click at [1154, 255] on icon at bounding box center [1160, 263] width 33 height 33
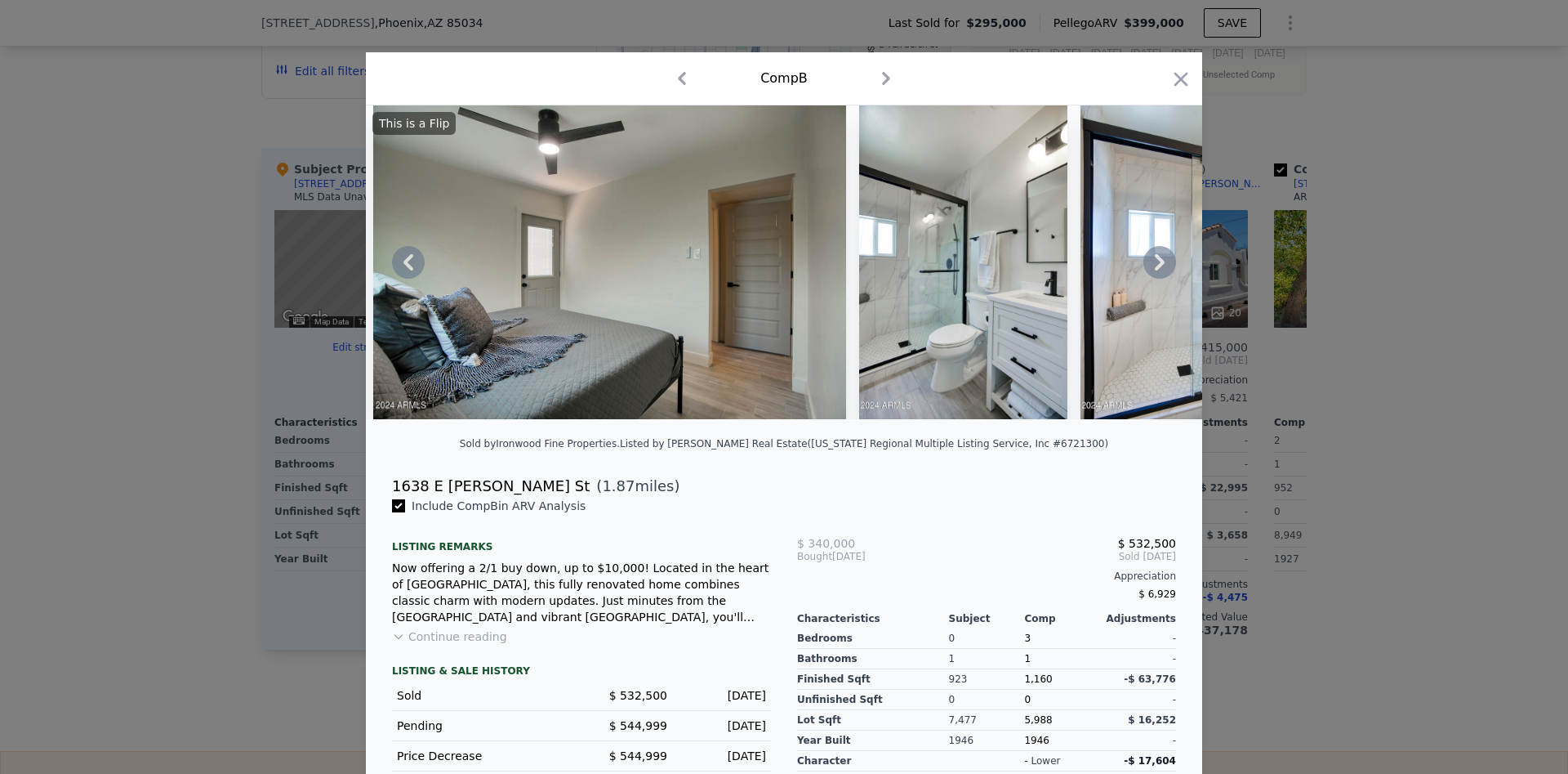
click at [1154, 255] on icon at bounding box center [1160, 263] width 33 height 33
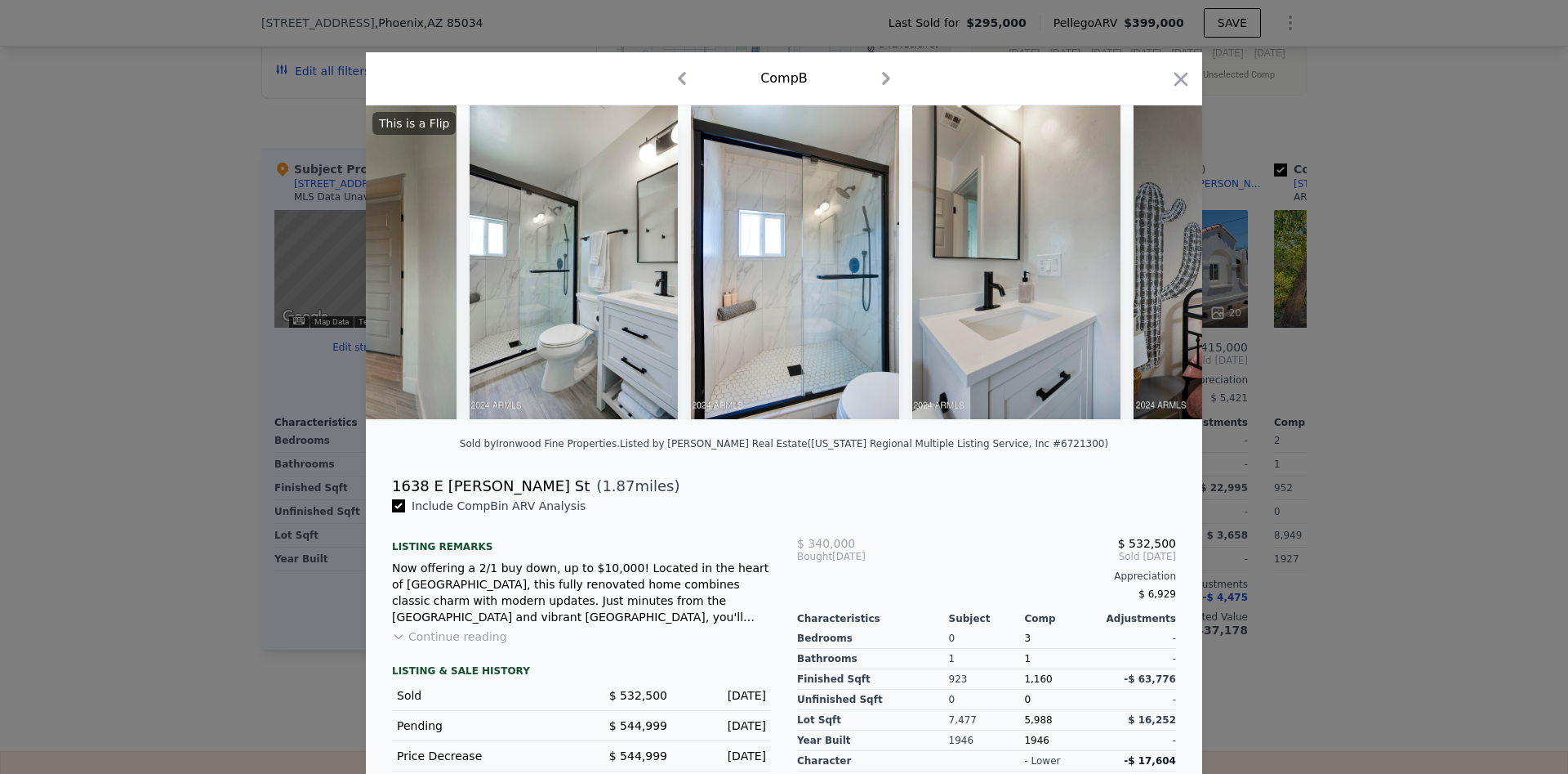
scroll to position [0, 10978]
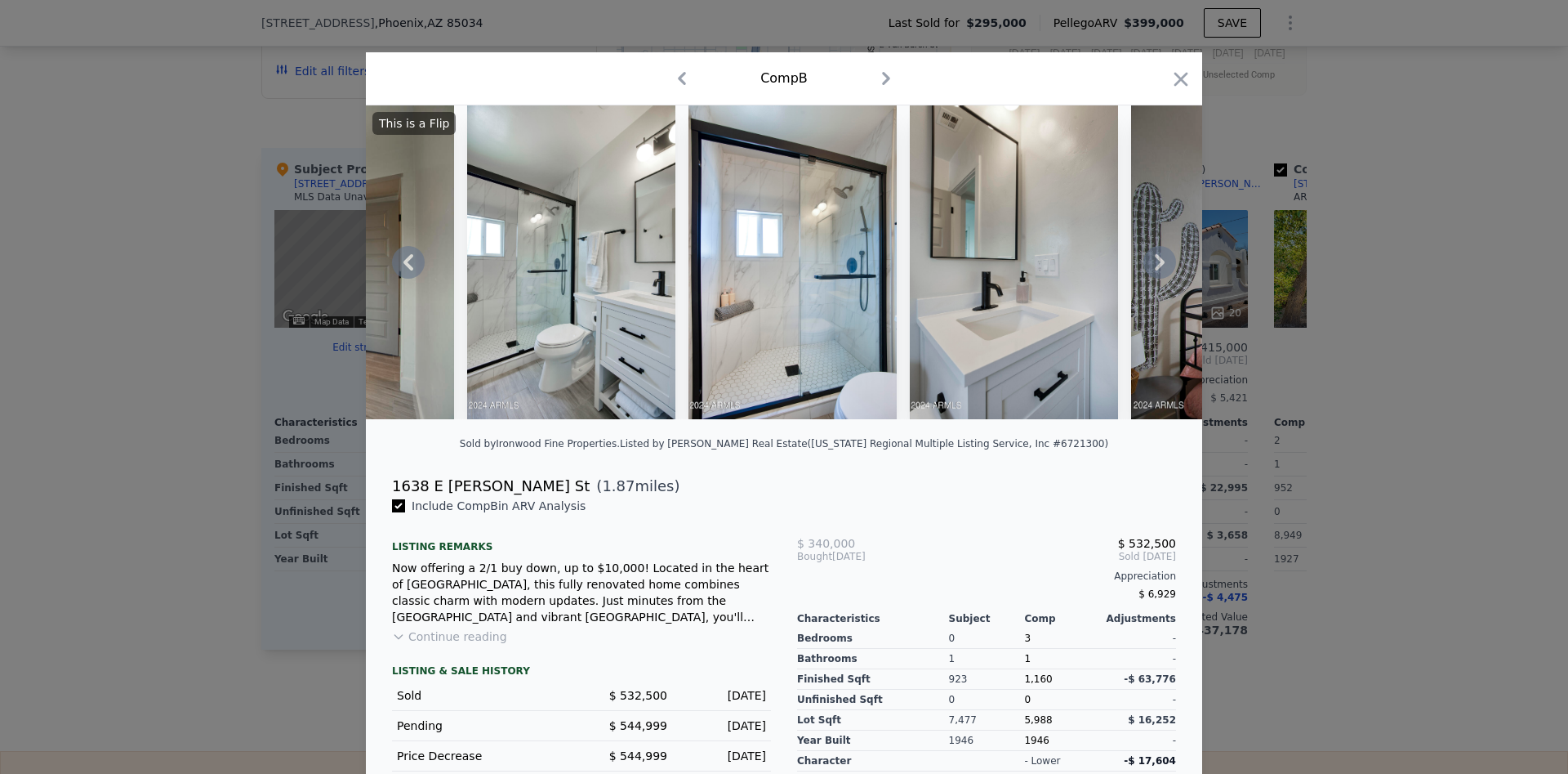
click at [1154, 255] on div "This is a Flip" at bounding box center [784, 262] width 836 height 314
click at [1154, 255] on icon at bounding box center [1160, 263] width 33 height 33
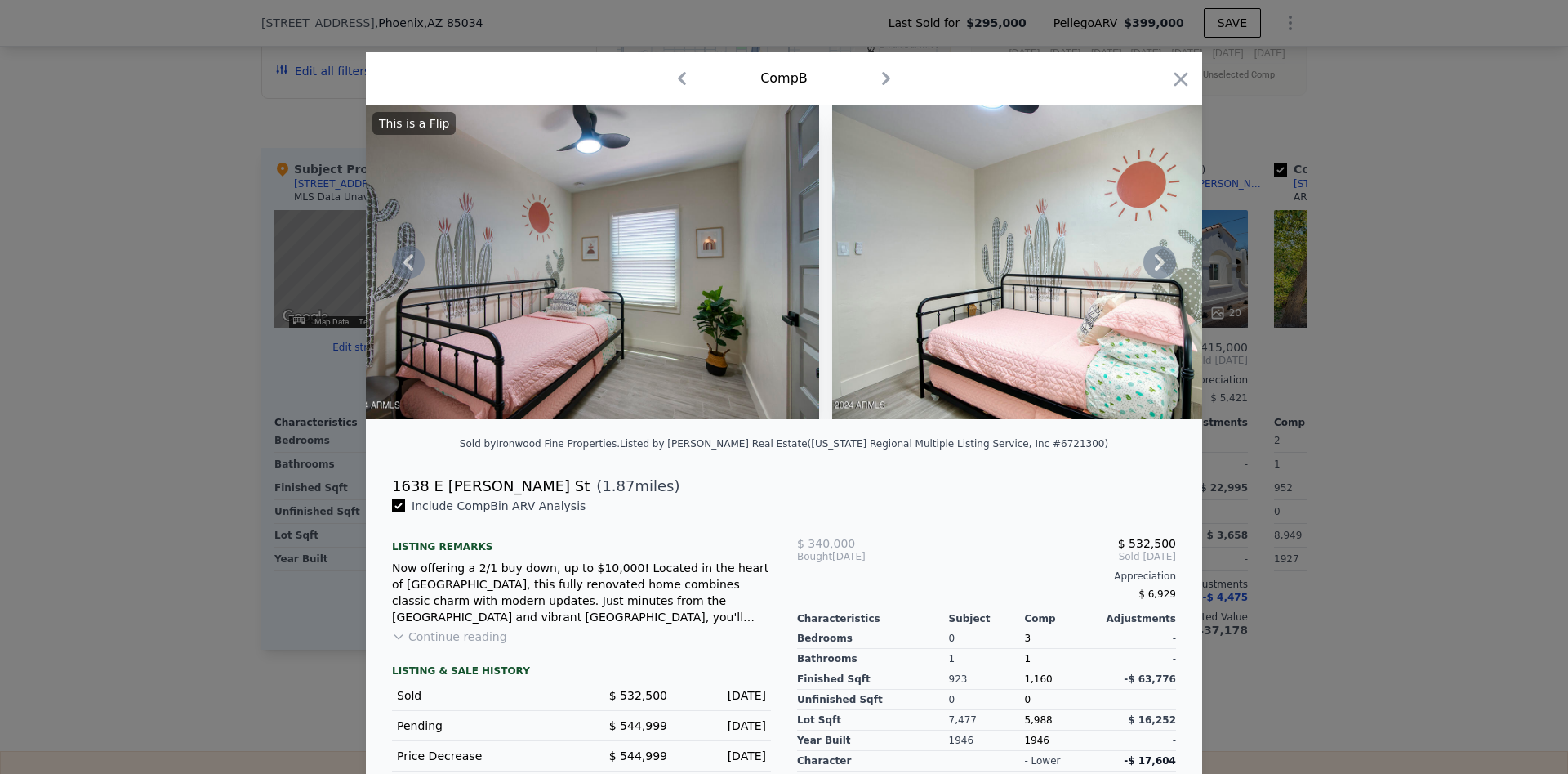
click at [1154, 255] on icon at bounding box center [1160, 263] width 33 height 33
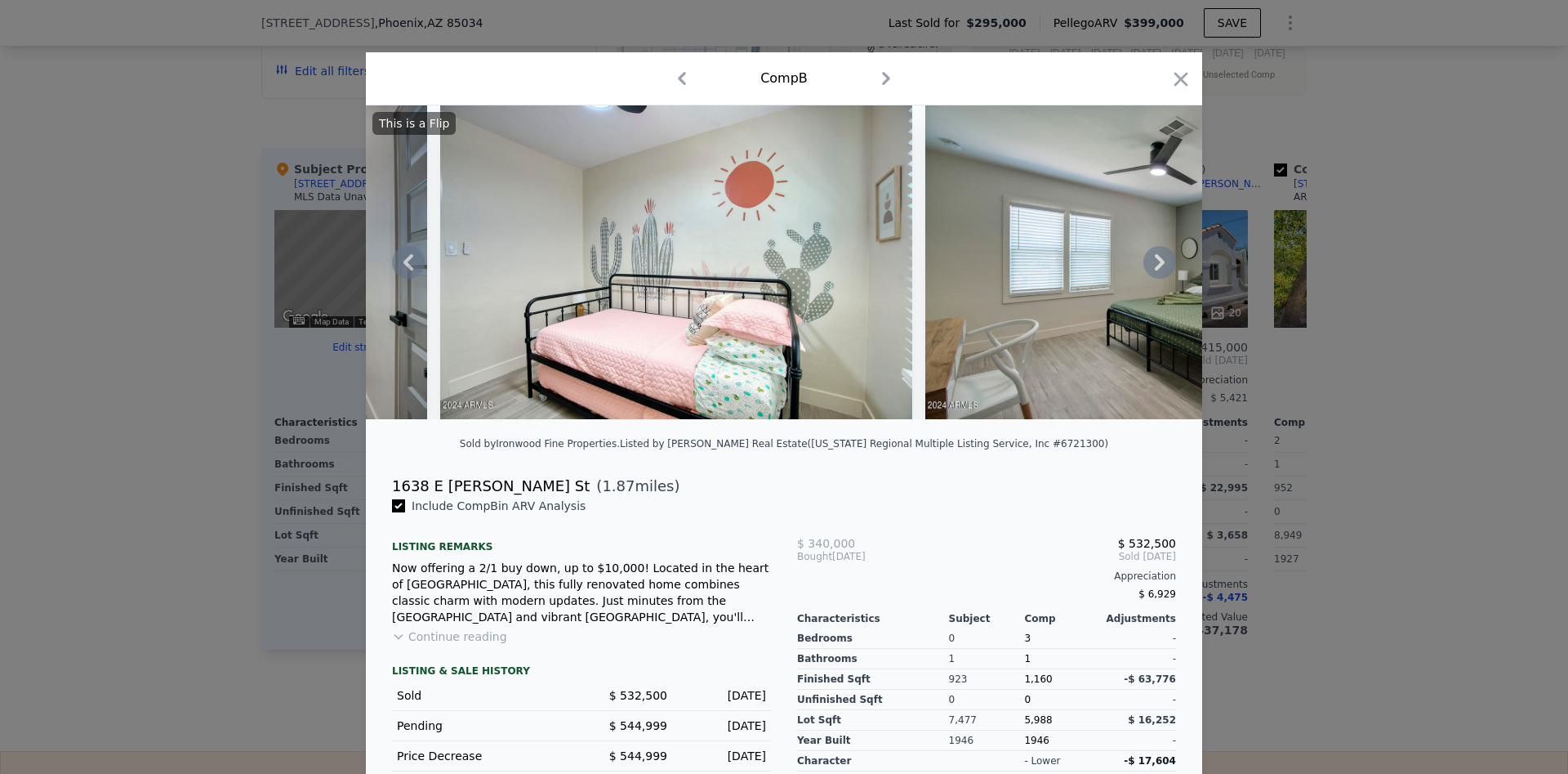
click at [1154, 255] on icon at bounding box center [1160, 263] width 33 height 33
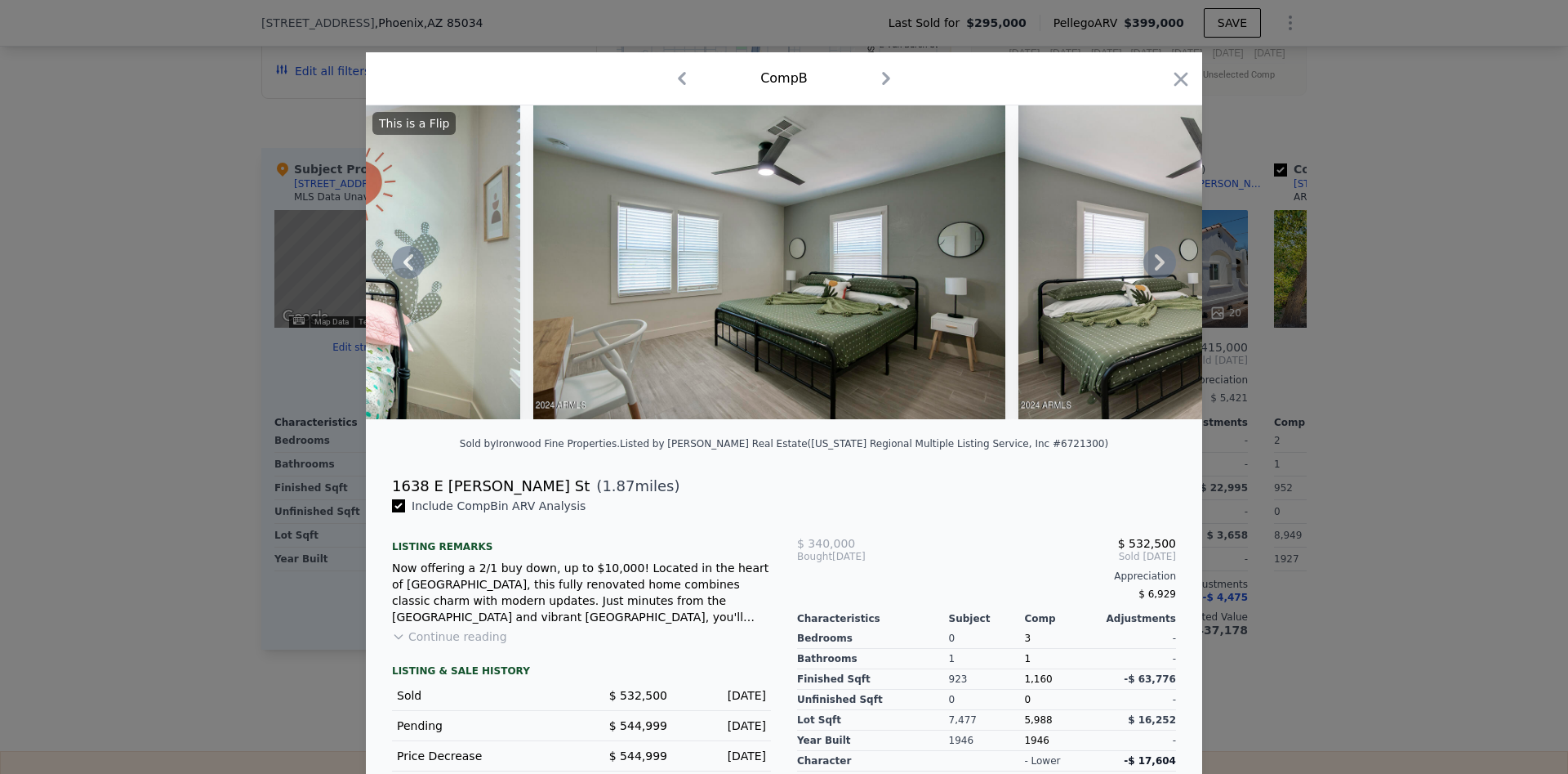
click at [1154, 255] on icon at bounding box center [1160, 263] width 33 height 33
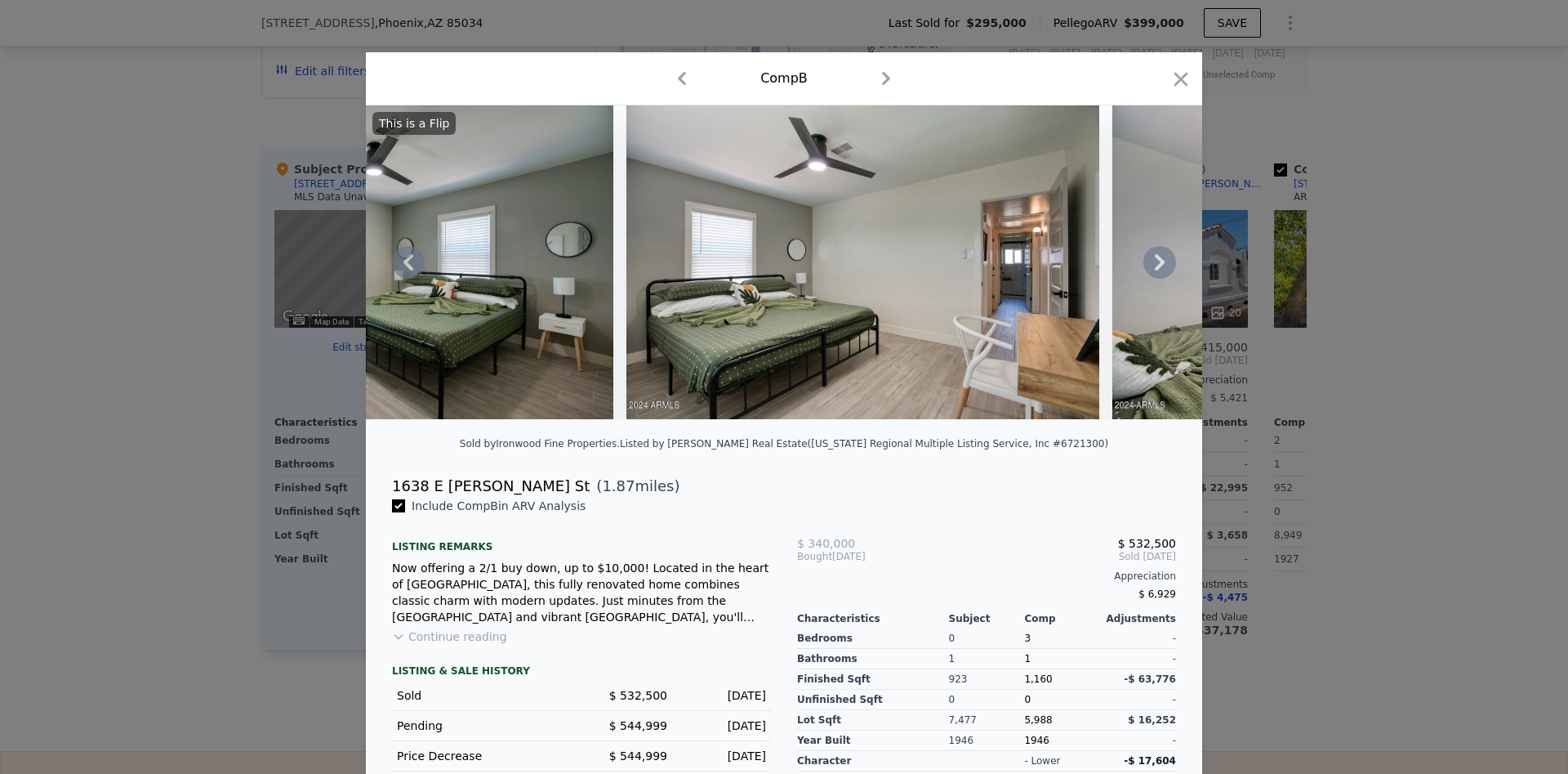
click at [1154, 255] on icon at bounding box center [1160, 263] width 33 height 33
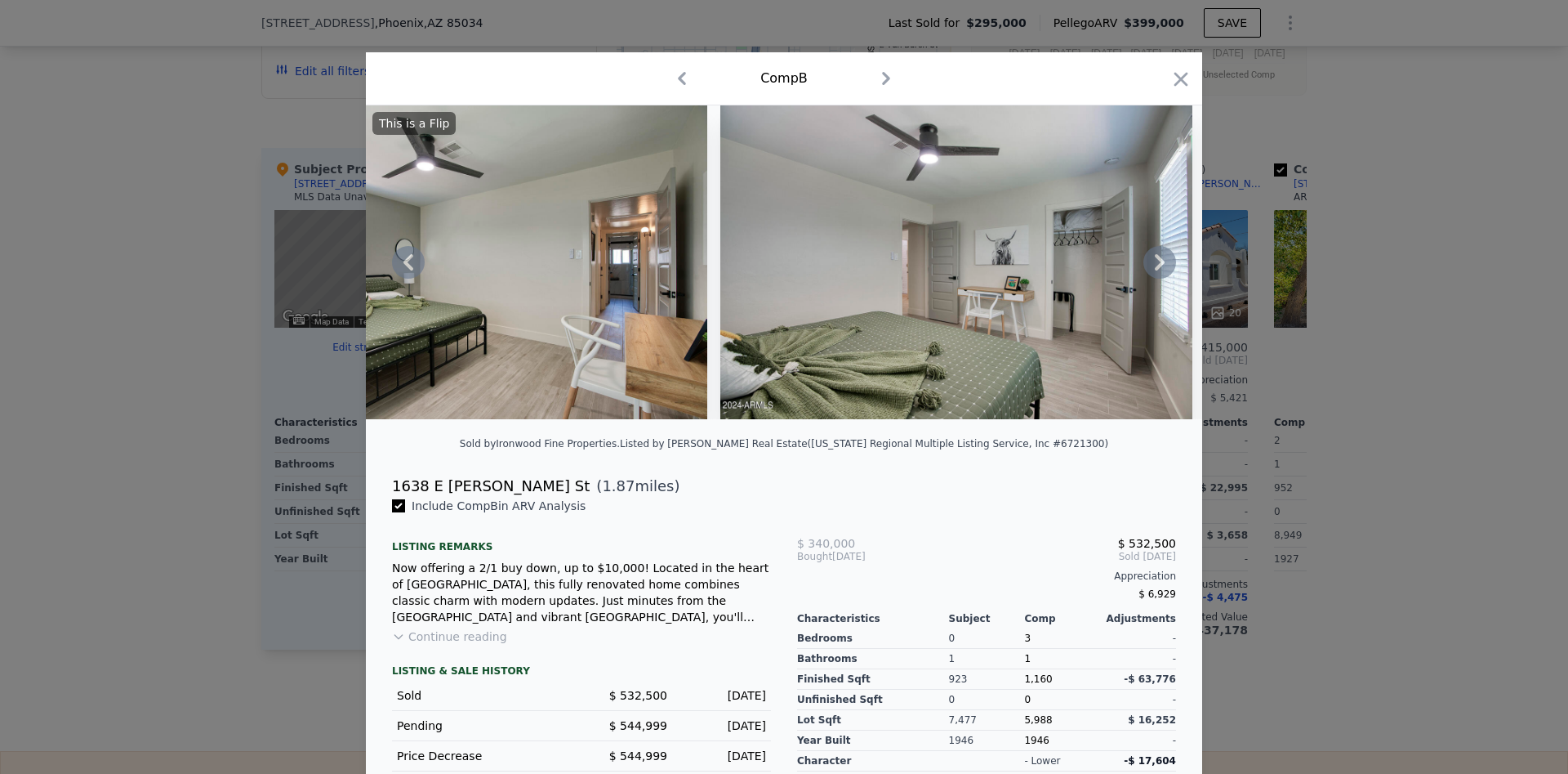
click at [1154, 255] on icon at bounding box center [1160, 263] width 33 height 33
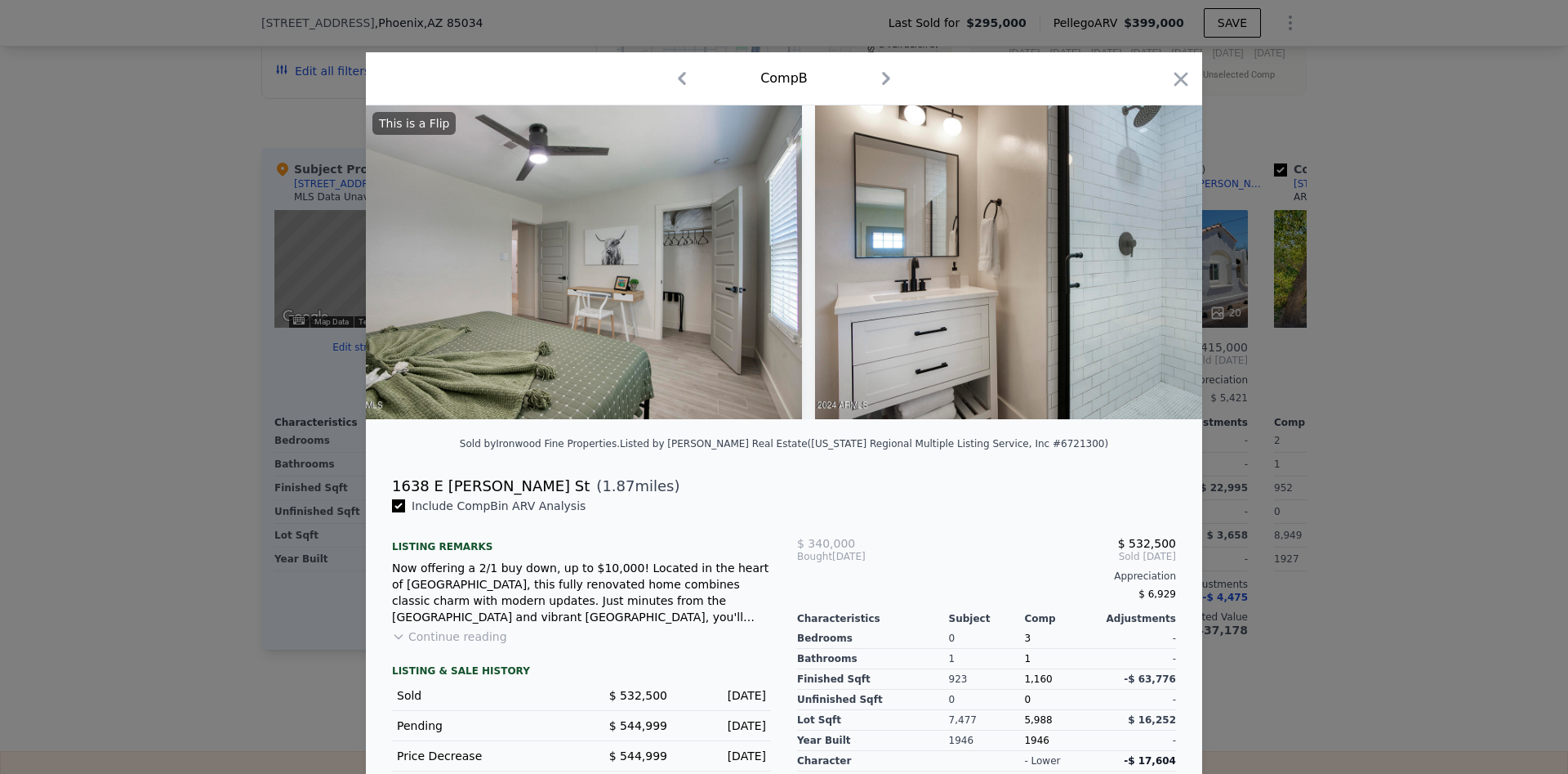
scroll to position [0, 13722]
drag, startPoint x: 1175, startPoint y: 80, endPoint x: 1199, endPoint y: 95, distance: 28.3
click at [1194, 90] on div "Comp B" at bounding box center [784, 78] width 836 height 53
click at [1182, 71] on icon "button" at bounding box center [1181, 79] width 23 height 23
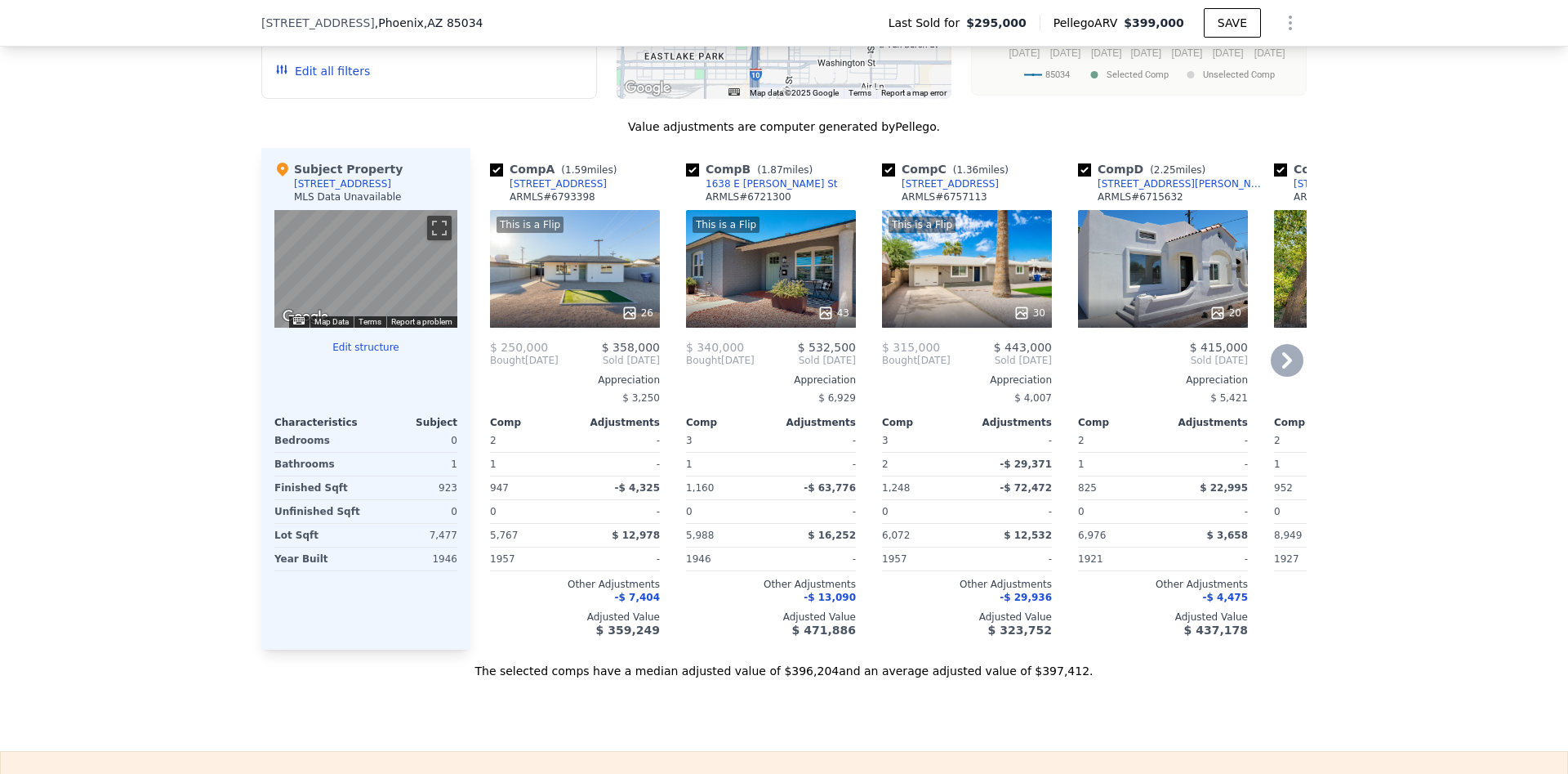
click at [1294, 358] on icon at bounding box center [1287, 361] width 33 height 33
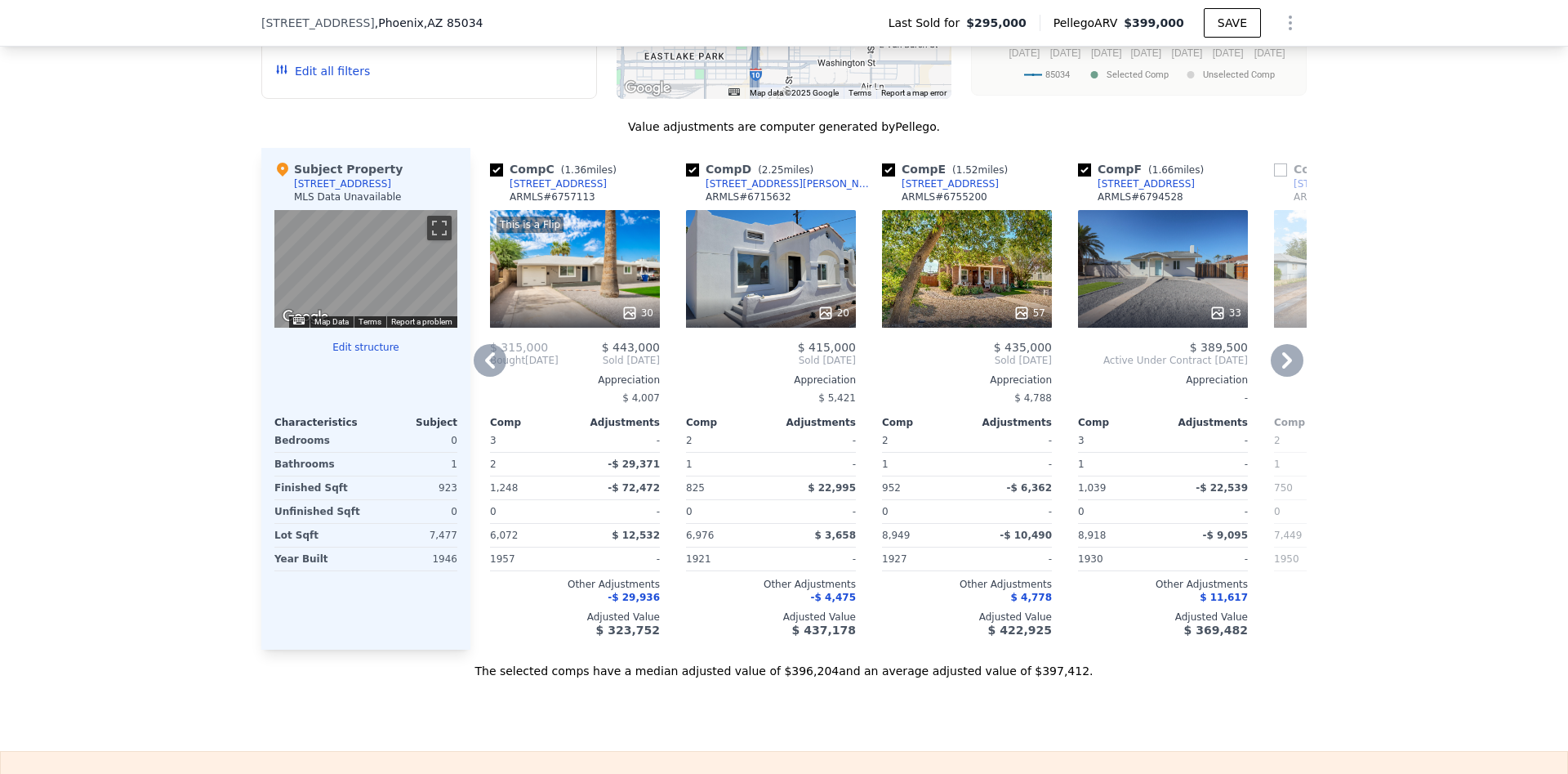
click at [1294, 358] on icon at bounding box center [1287, 361] width 33 height 33
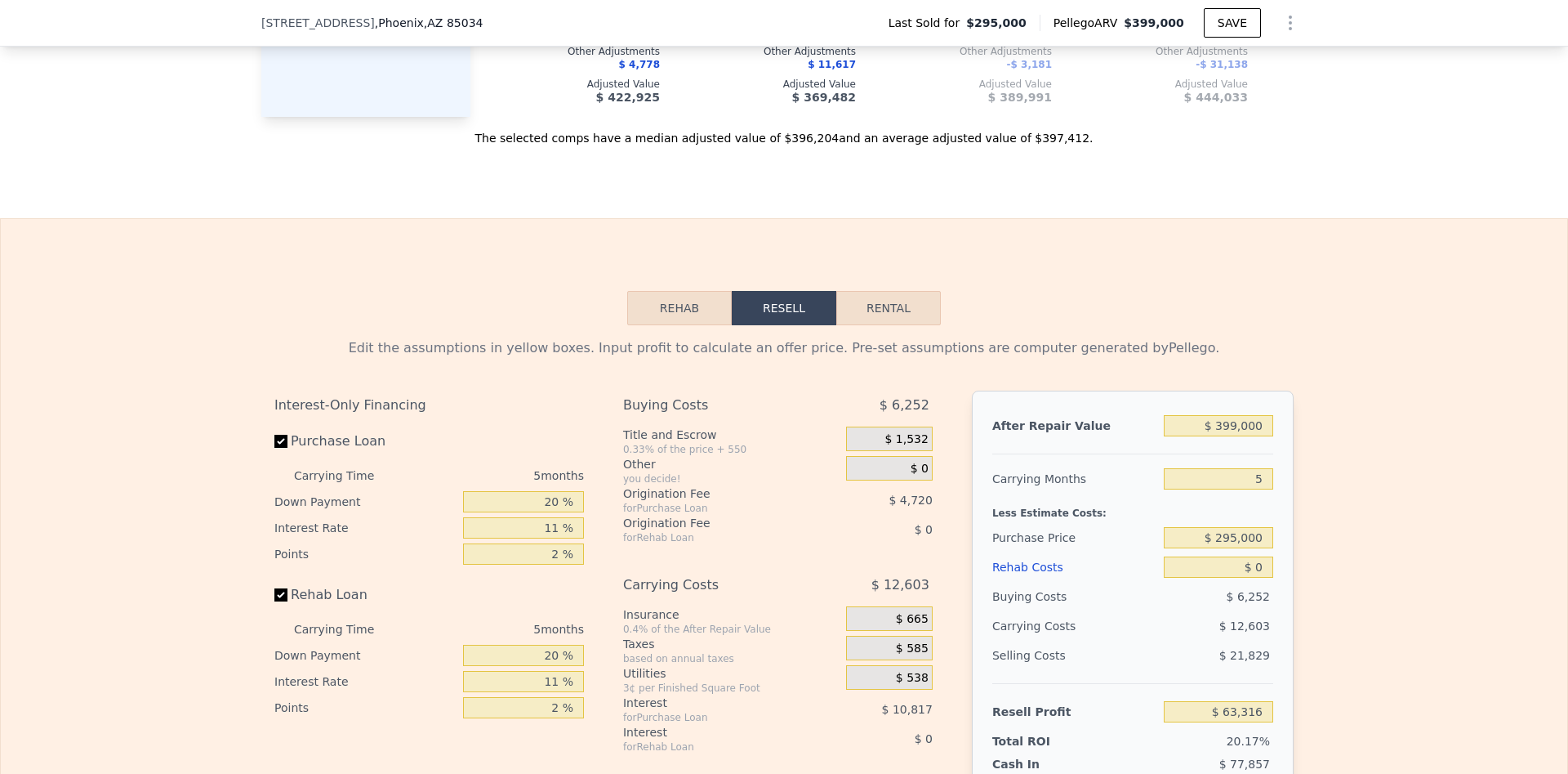
scroll to position [2157, 0]
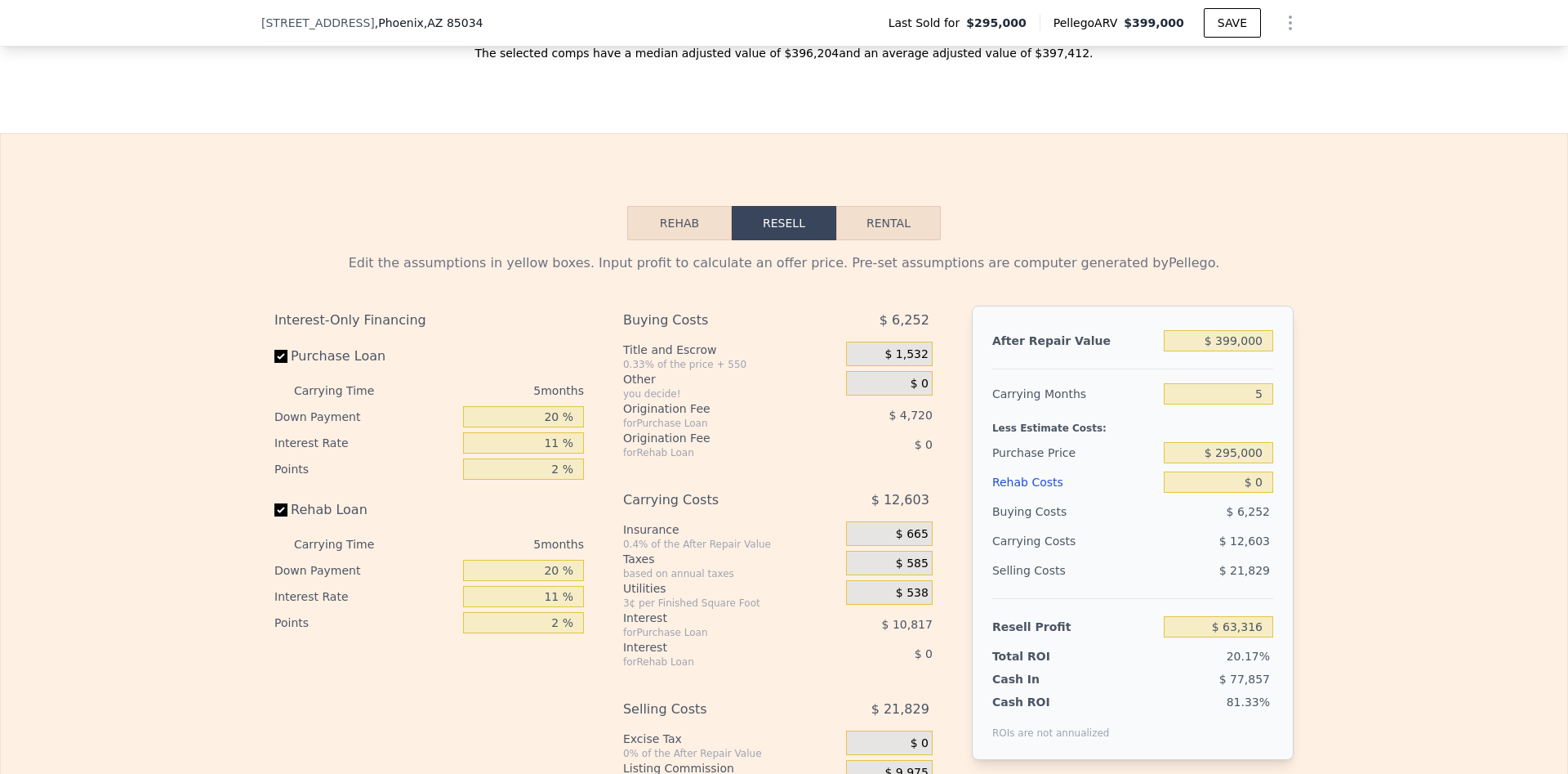
click at [885, 224] on button "Rental" at bounding box center [888, 223] width 104 height 34
select select "30"
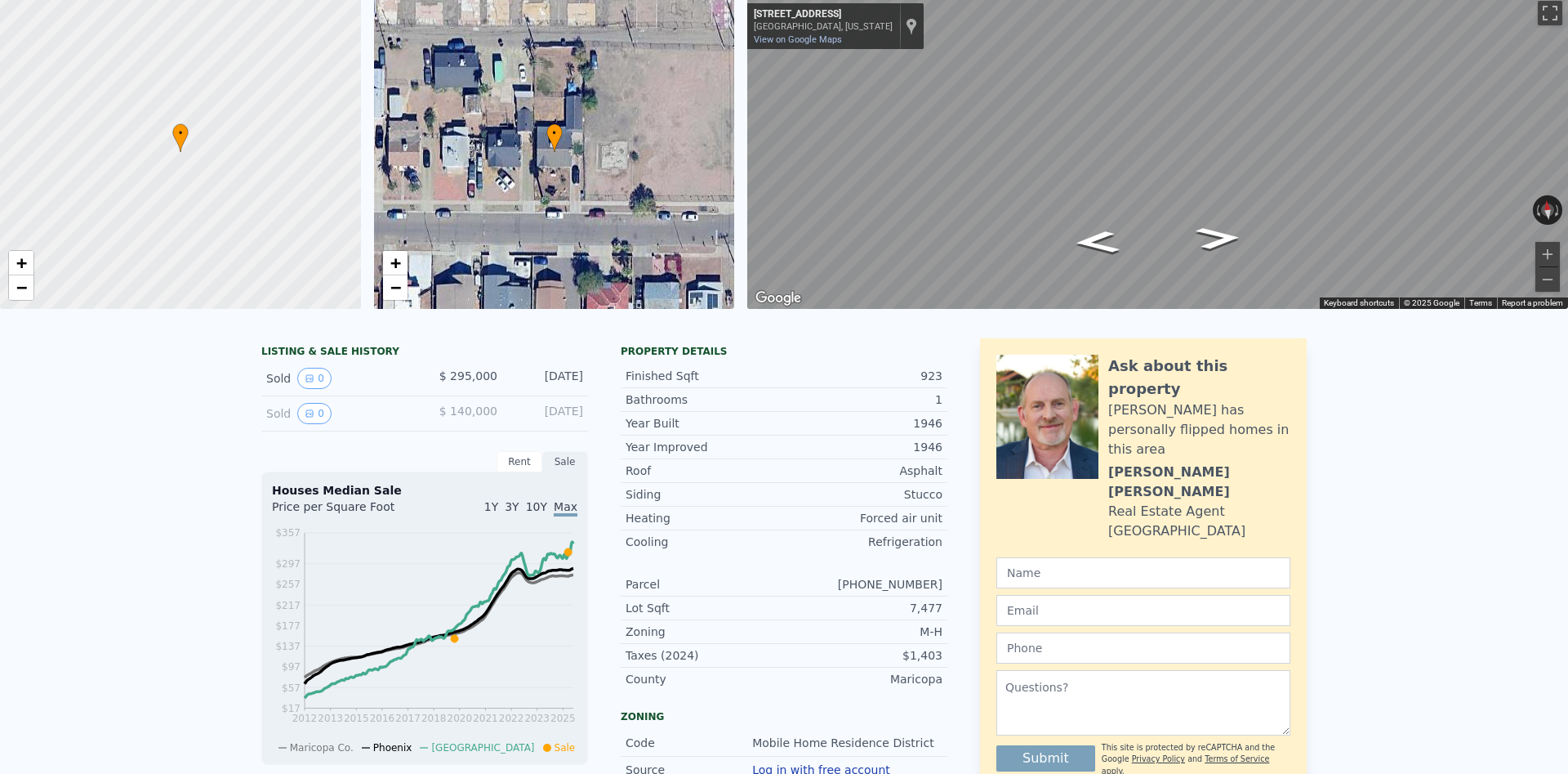
scroll to position [0, 0]
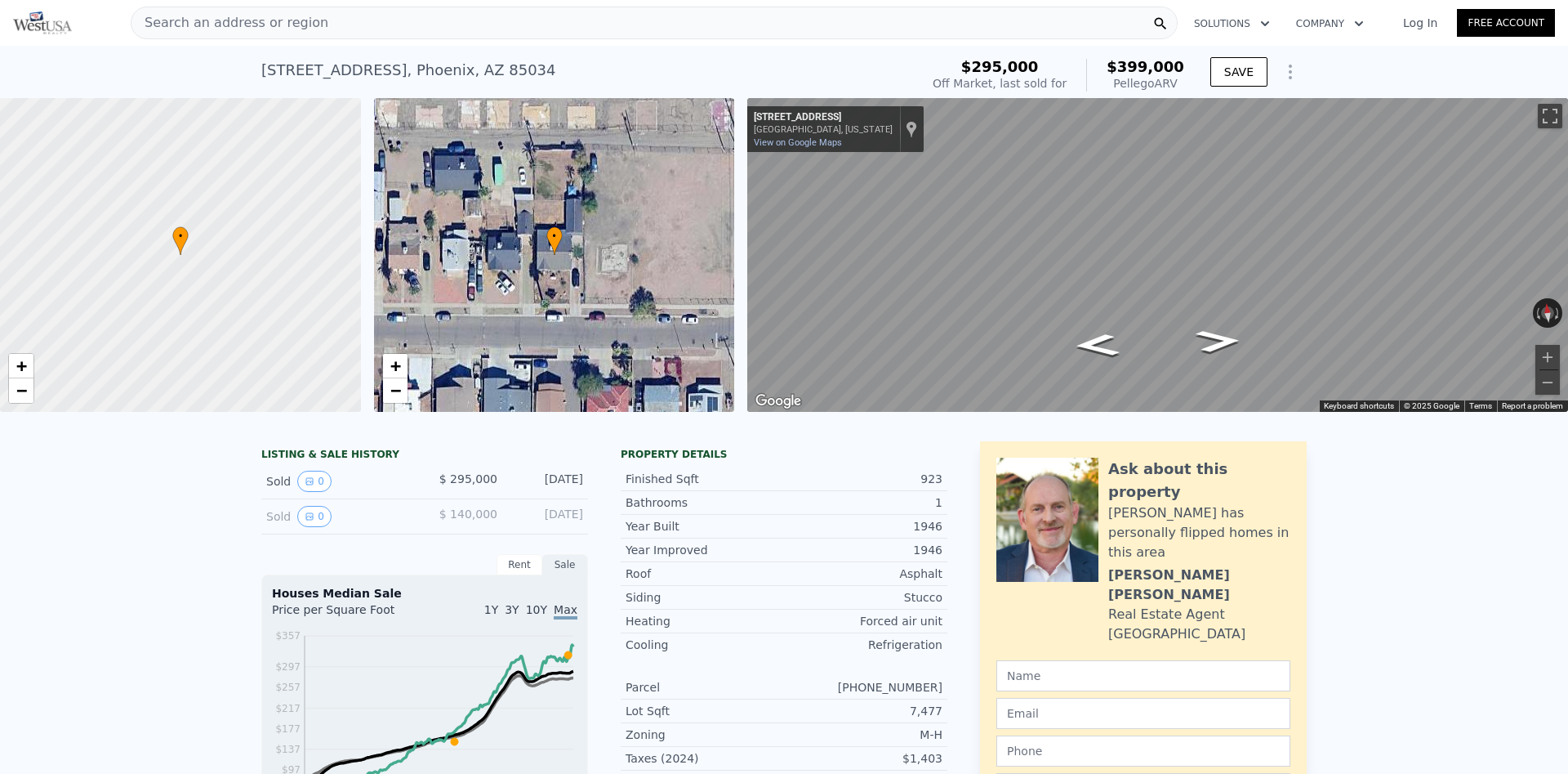
click at [503, 17] on div "Search an address or region" at bounding box center [654, 23] width 1047 height 33
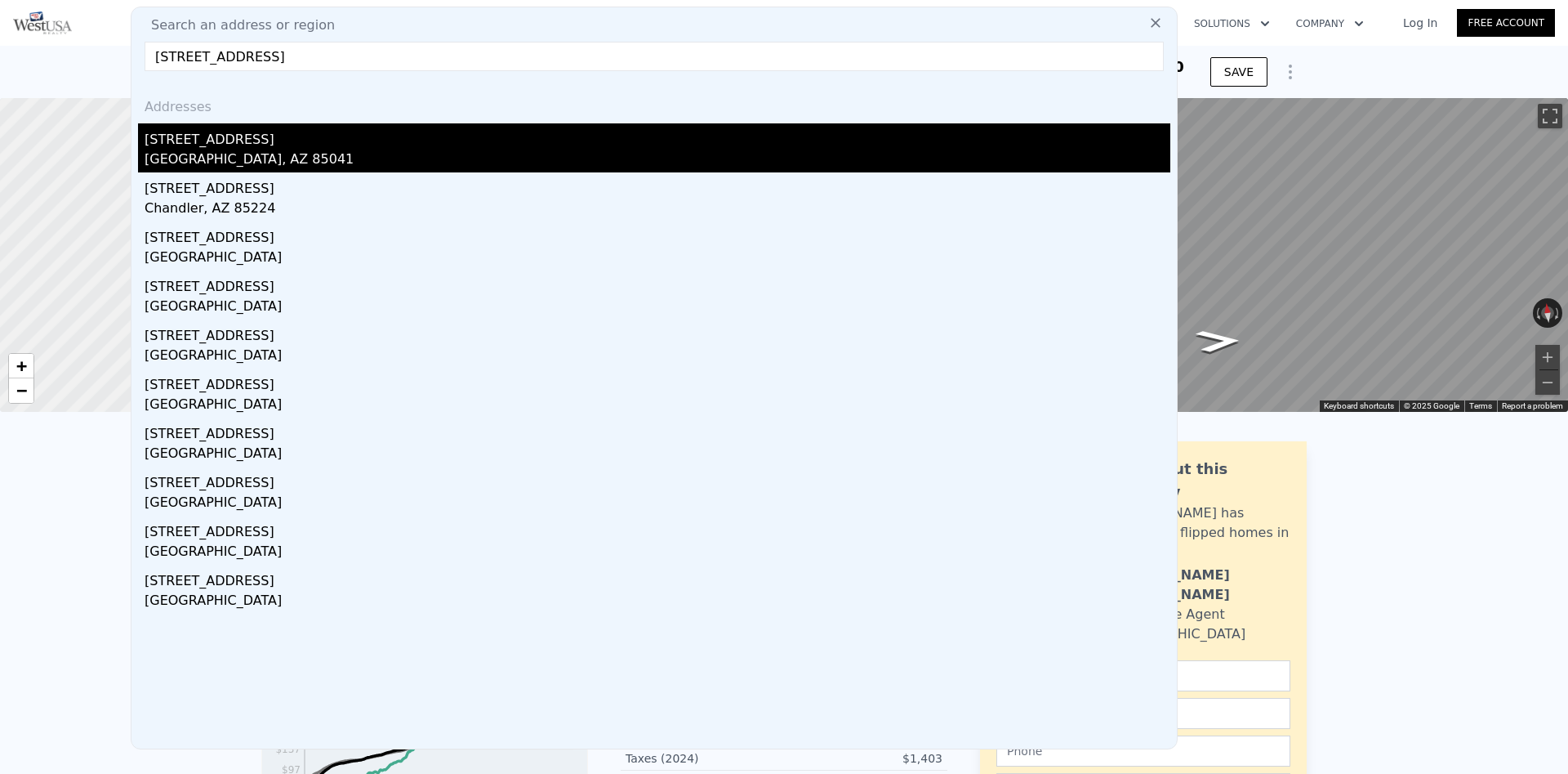
type input "[STREET_ADDRESS]"
drag, startPoint x: 193, startPoint y: 157, endPoint x: 658, endPoint y: 172, distance: 465.2
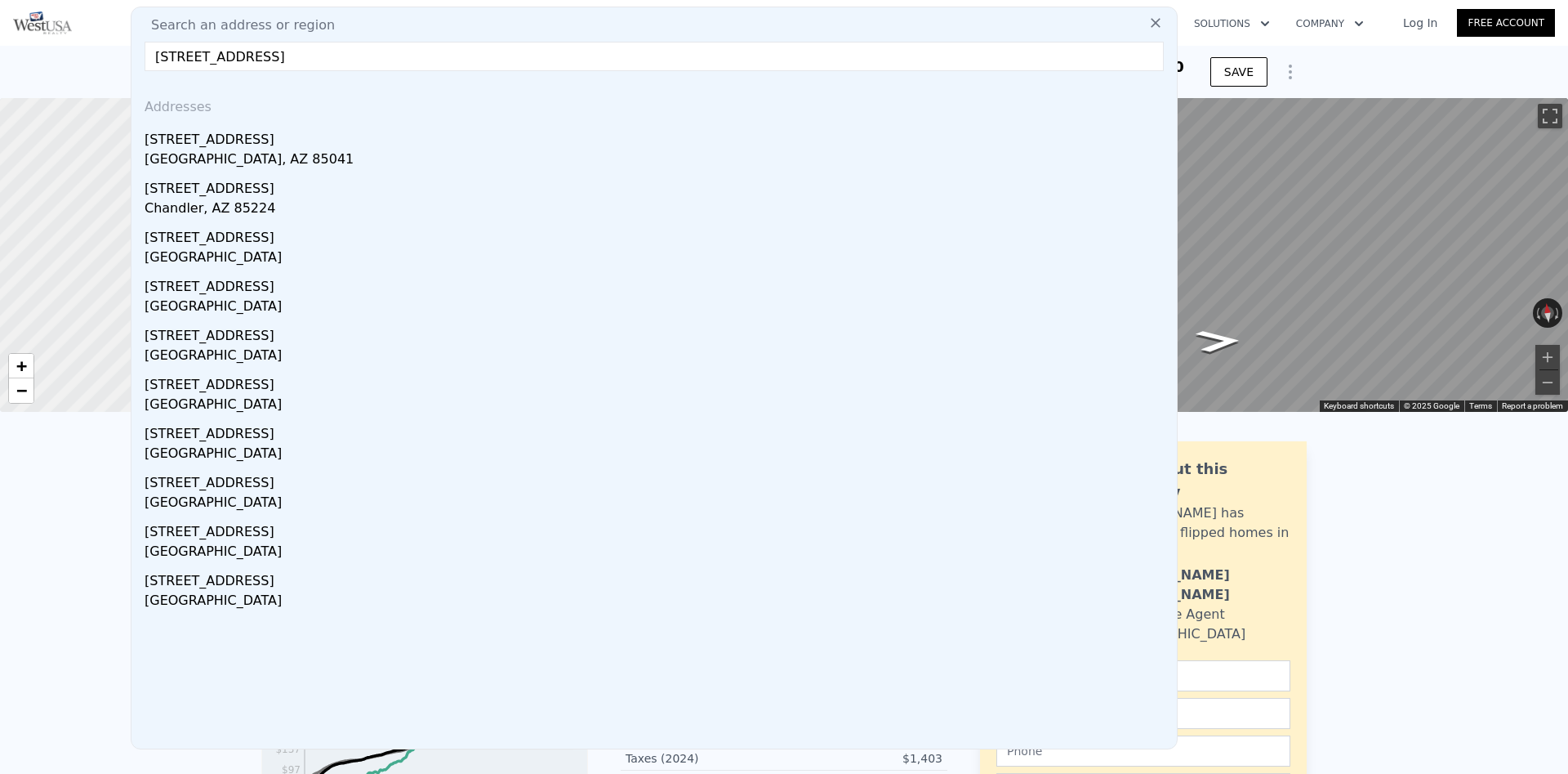
click at [194, 157] on div "[GEOGRAPHIC_DATA], AZ 85041" at bounding box center [657, 161] width 1026 height 23
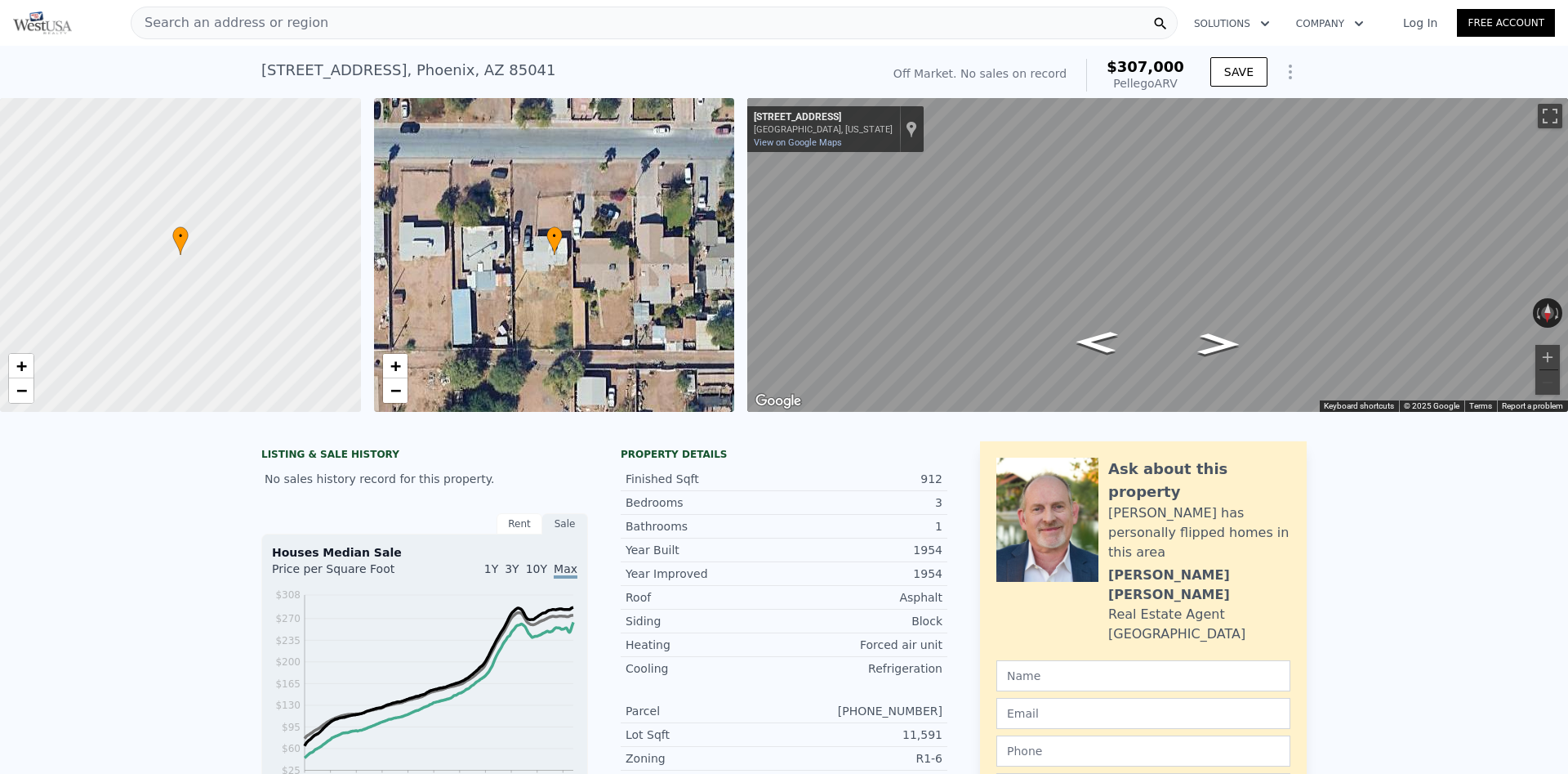
click at [1286, 71] on icon "Show Options" at bounding box center [1290, 71] width 20 height 20
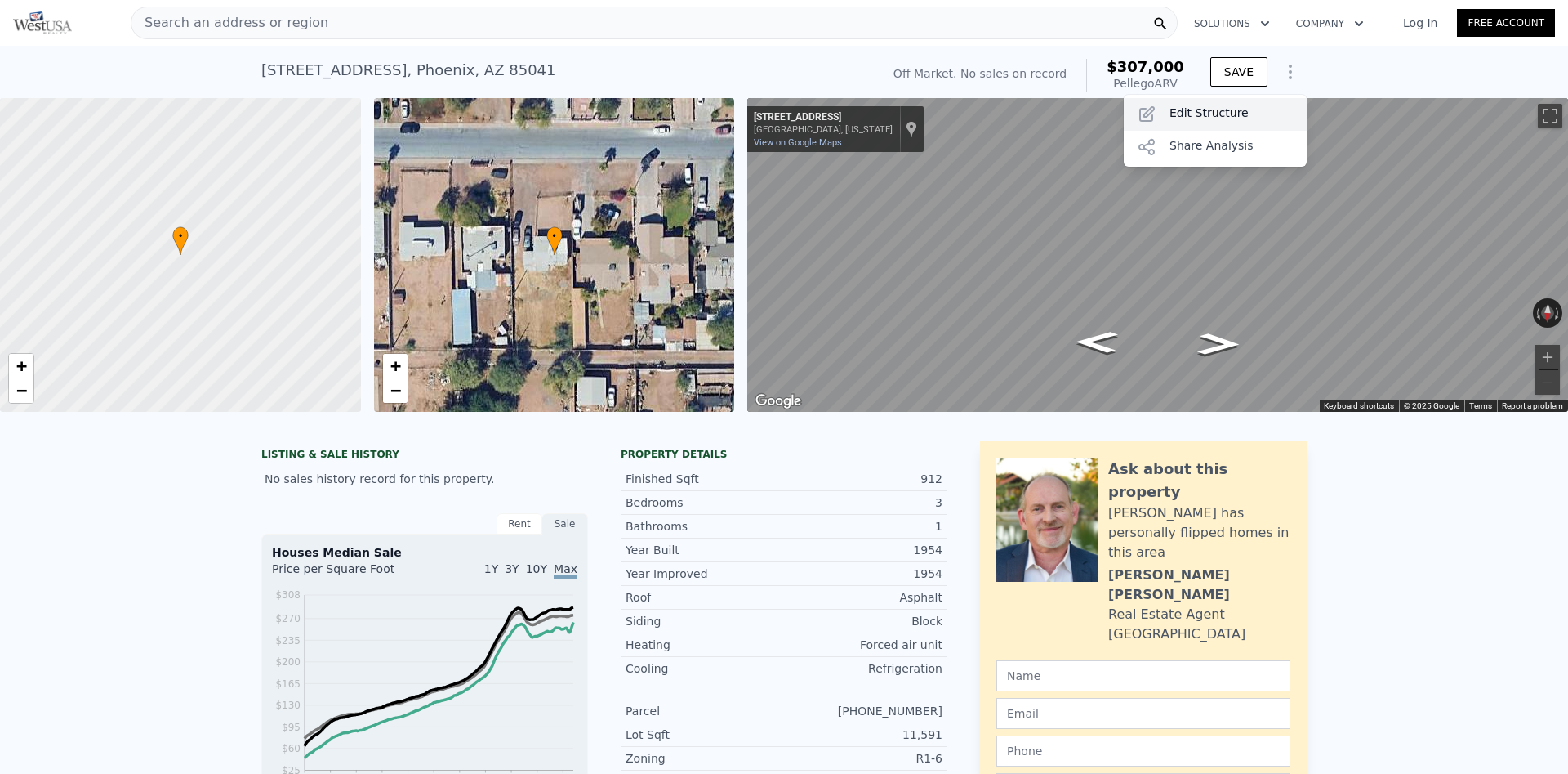
click at [1182, 117] on div "Edit Structure" at bounding box center [1215, 115] width 183 height 33
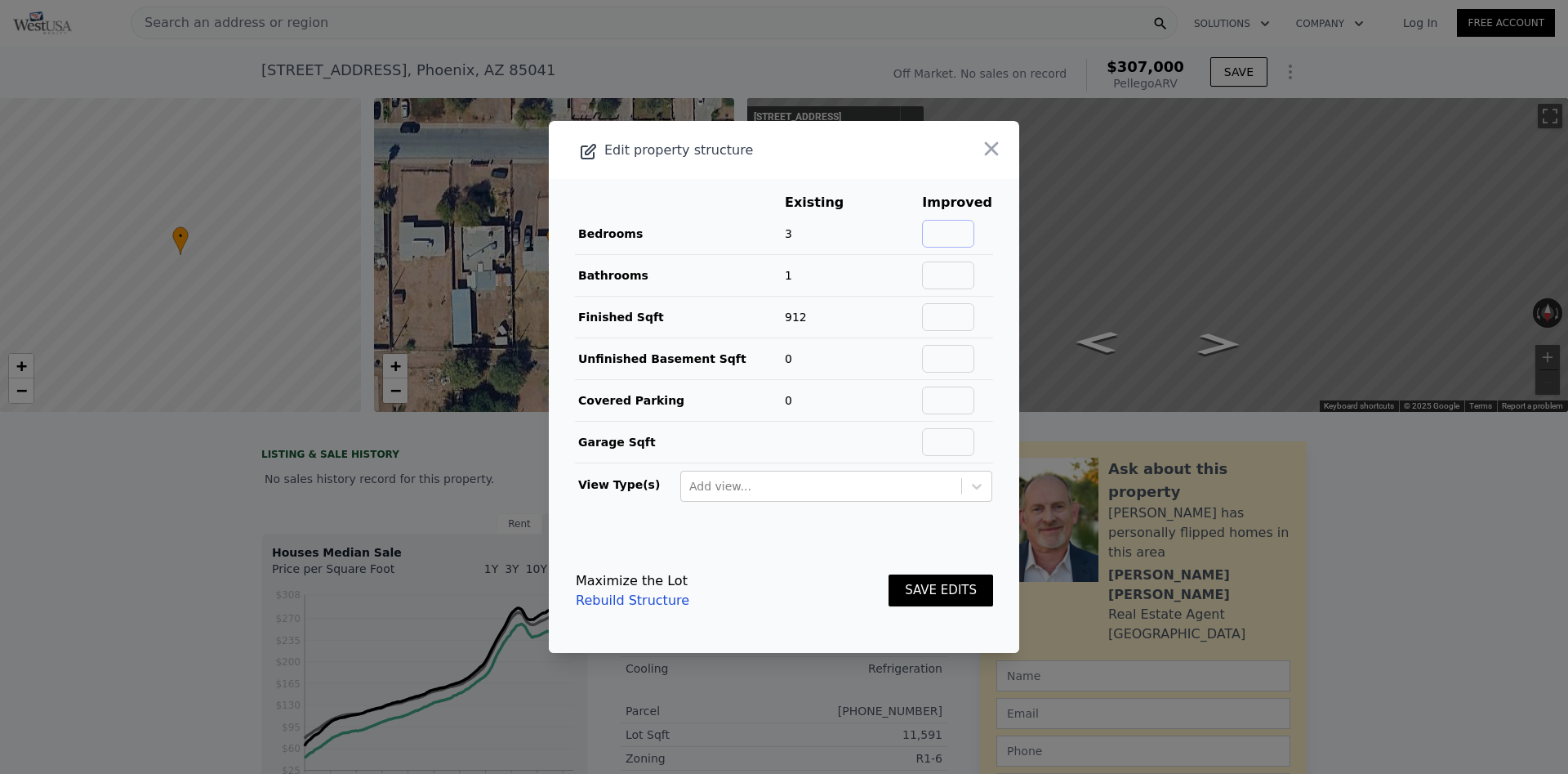
click at [952, 224] on input "text" at bounding box center [948, 234] width 52 height 28
type input "5"
type input "3"
click at [973, 327] on input "text" at bounding box center [948, 317] width 52 height 28
type input "1998"
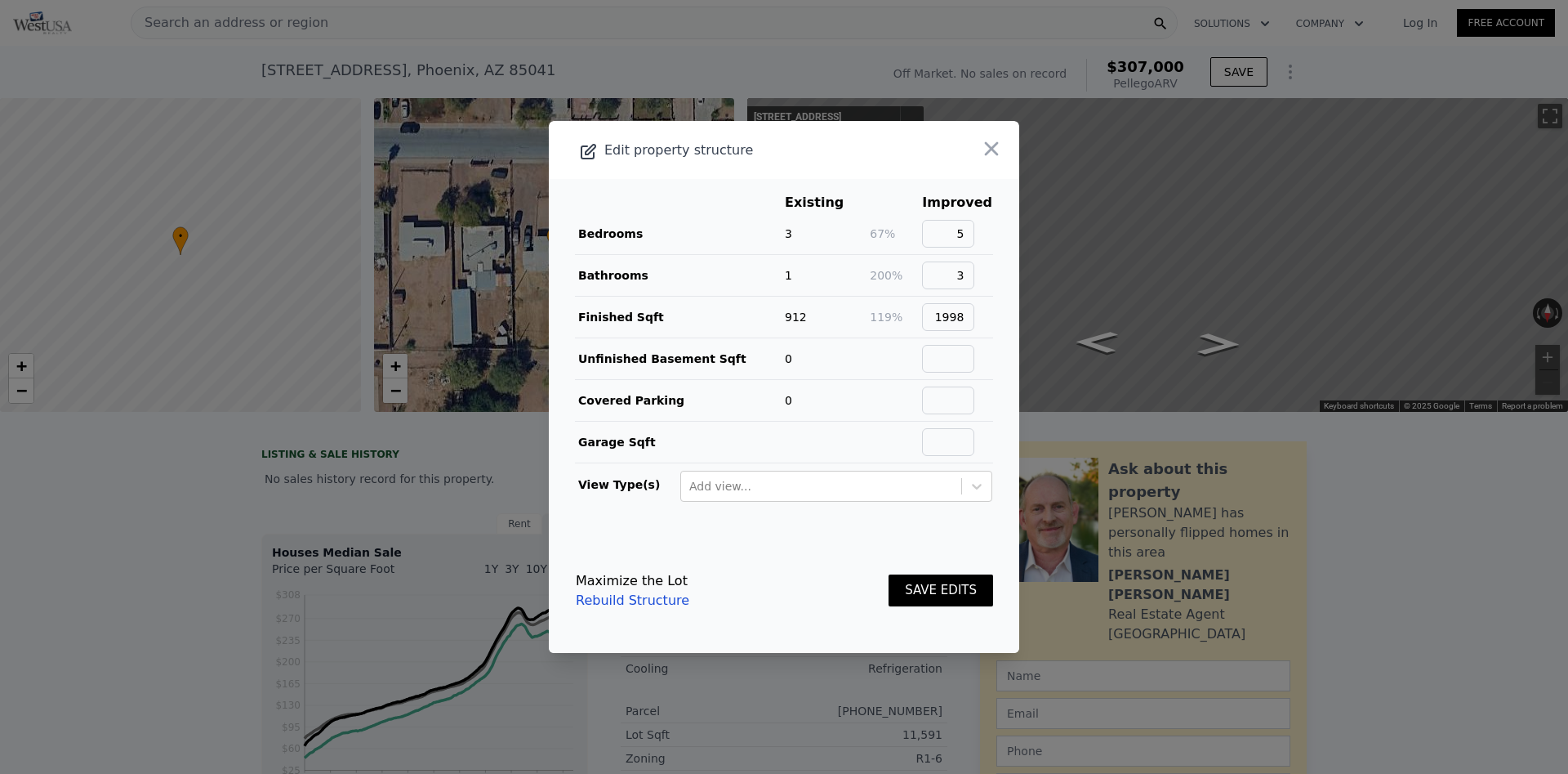
click at [640, 611] on link "Rebuild Structure" at bounding box center [632, 600] width 114 height 20
click at [961, 593] on button "SAVE EDITS" at bounding box center [940, 591] width 104 height 32
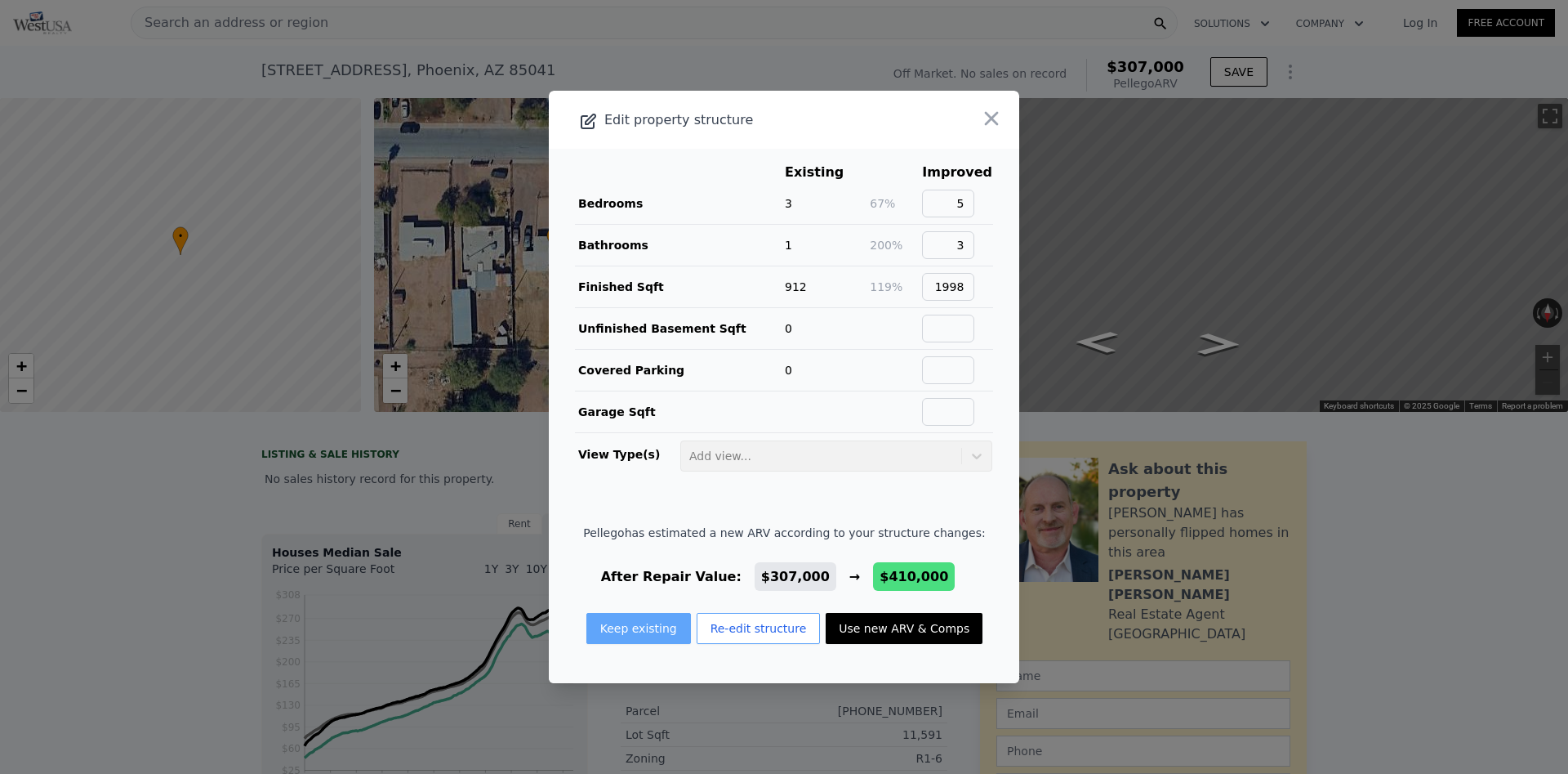
click at [654, 639] on button "Keep existing" at bounding box center [639, 629] width 104 height 31
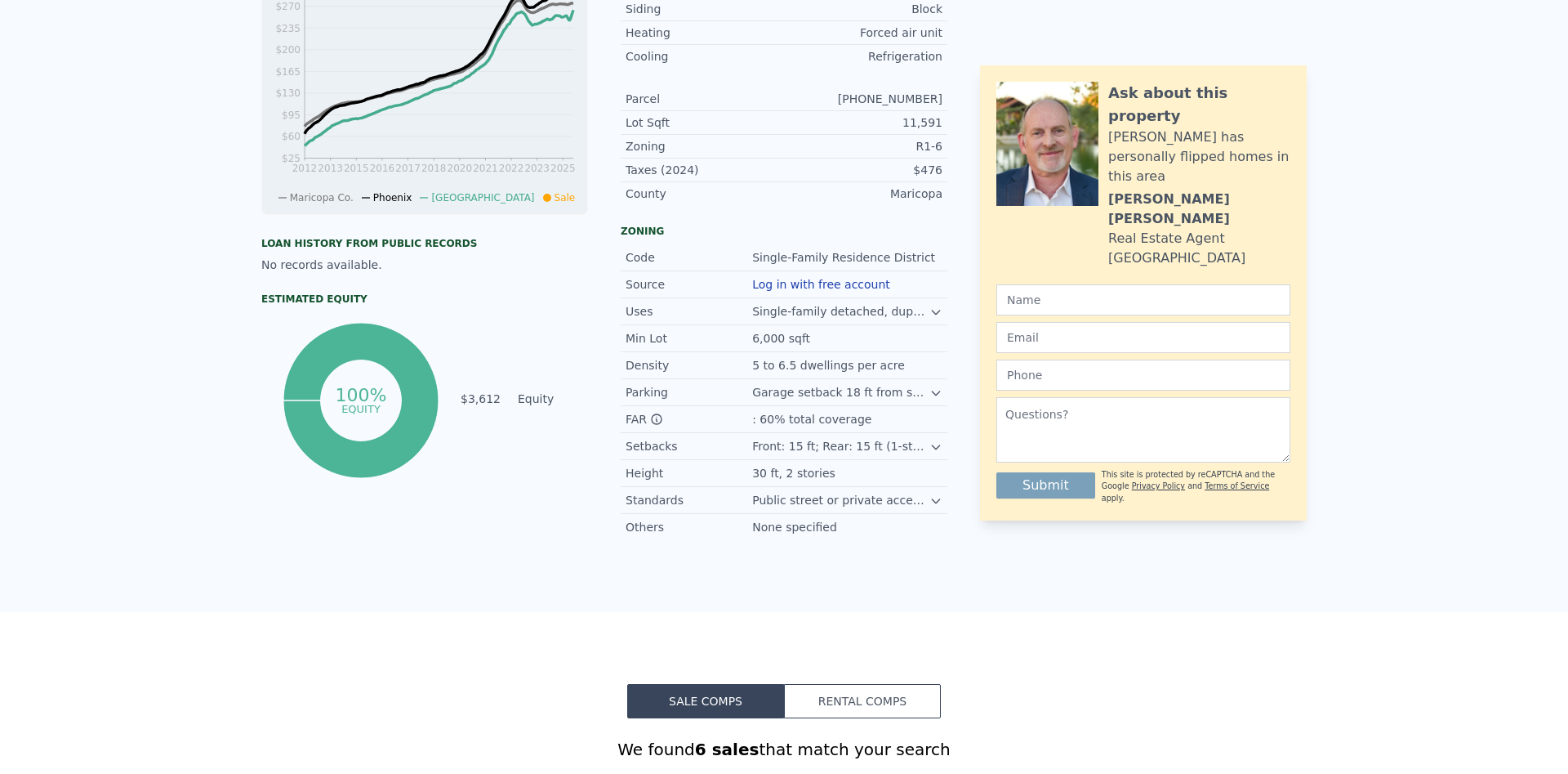
scroll to position [6, 0]
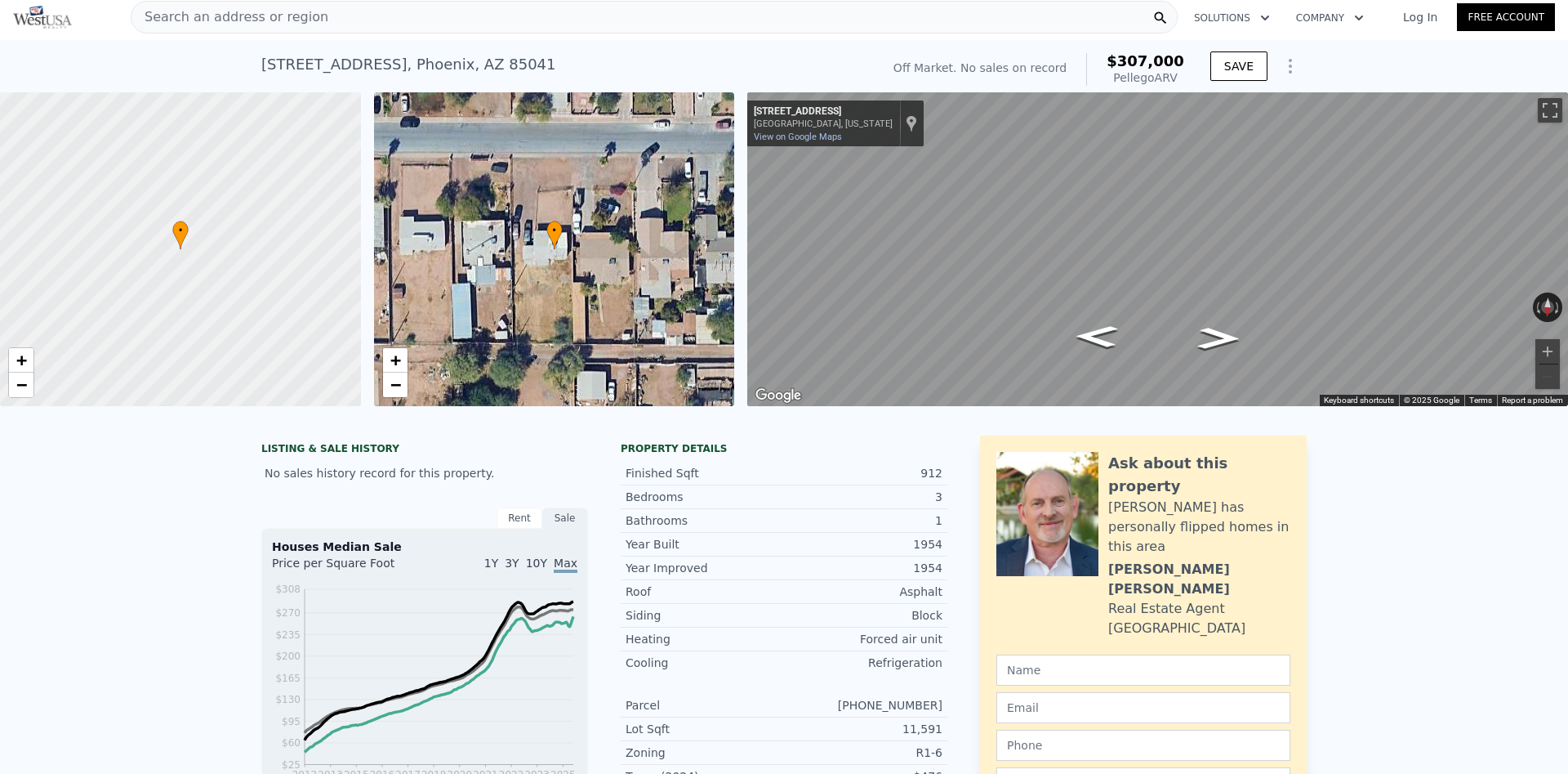
click at [1293, 69] on icon "Show Options" at bounding box center [1290, 66] width 20 height 20
click at [1198, 116] on div "Edit Structure" at bounding box center [1215, 109] width 183 height 33
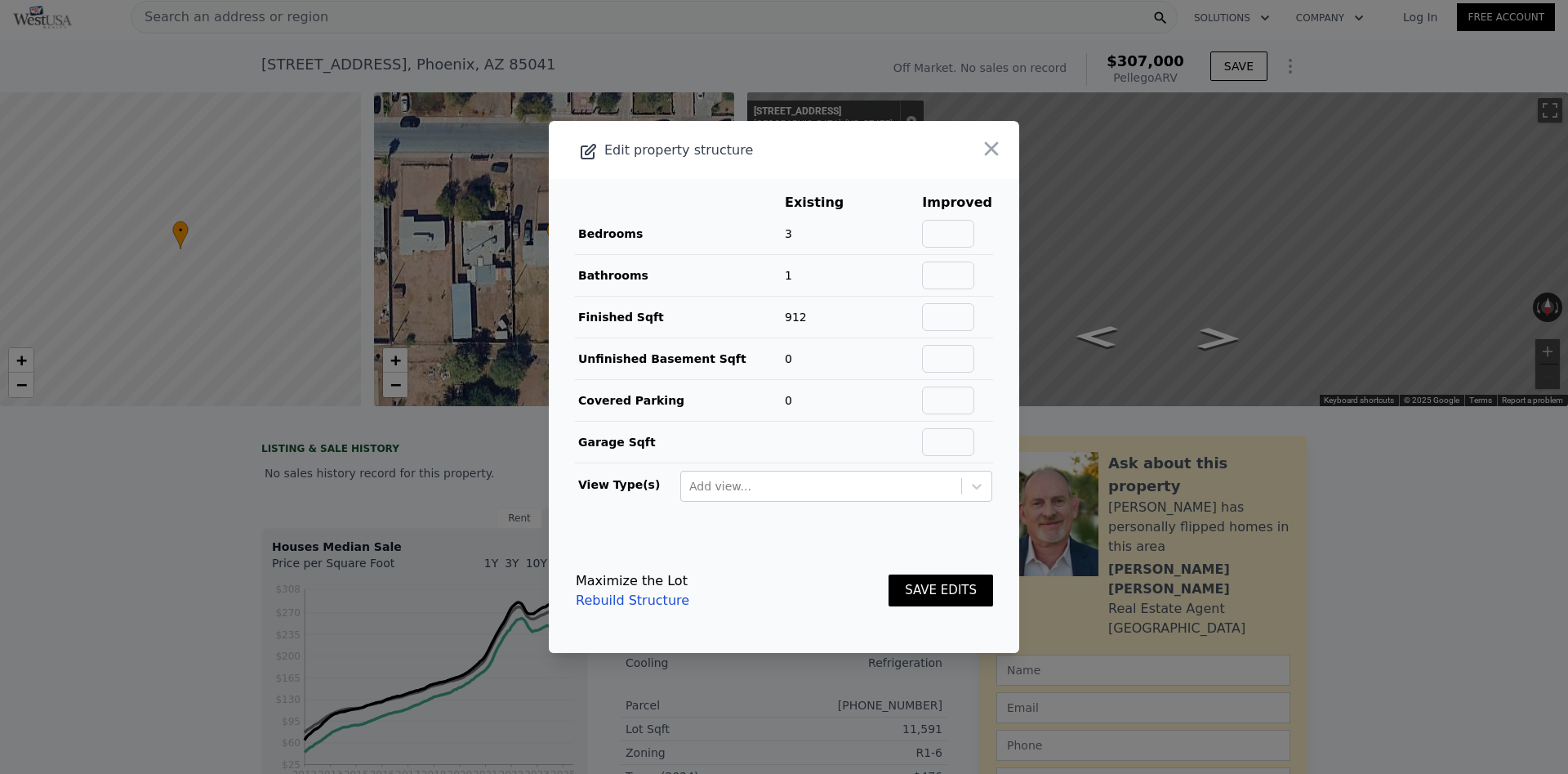
click at [714, 54] on div at bounding box center [784, 387] width 1568 height 774
